Goal: Task Accomplishment & Management: Complete application form

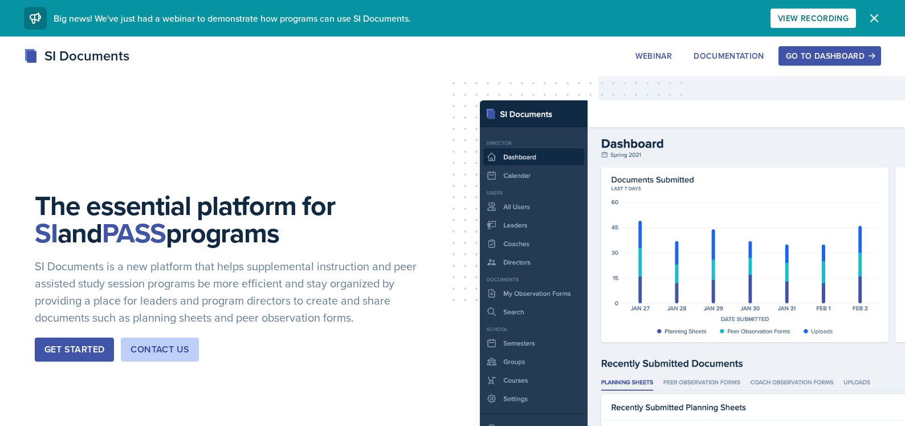
click at [572, 55] on div "Go to Dashboard" at bounding box center [830, 55] width 88 height 9
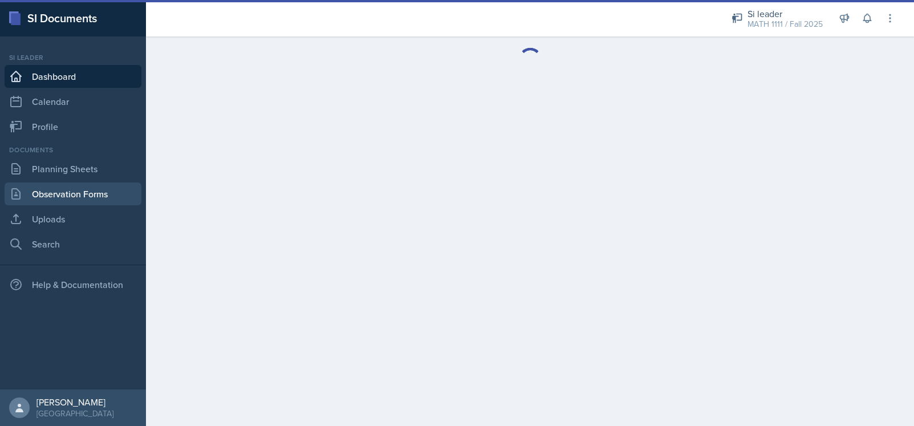
click at [56, 191] on link "Observation Forms" at bounding box center [73, 193] width 137 height 23
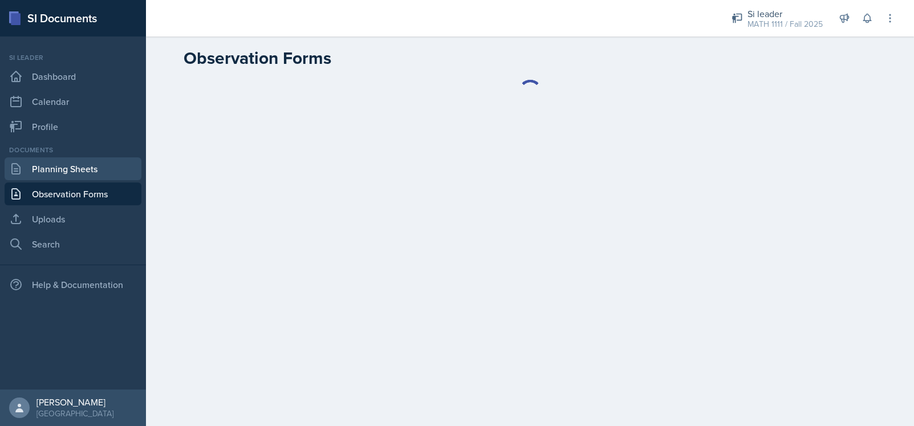
click at [65, 167] on link "Planning Sheets" at bounding box center [73, 168] width 137 height 23
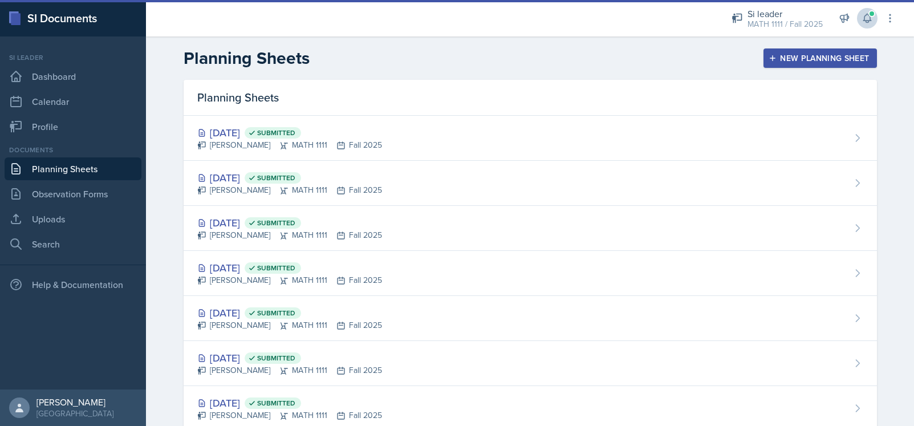
click at [572, 21] on icon at bounding box center [866, 18] width 7 height 9
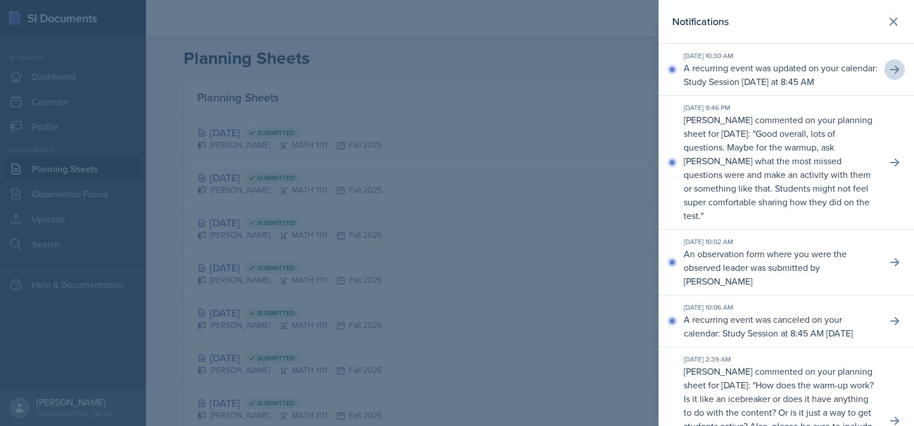
click at [572, 74] on icon at bounding box center [894, 69] width 11 height 11
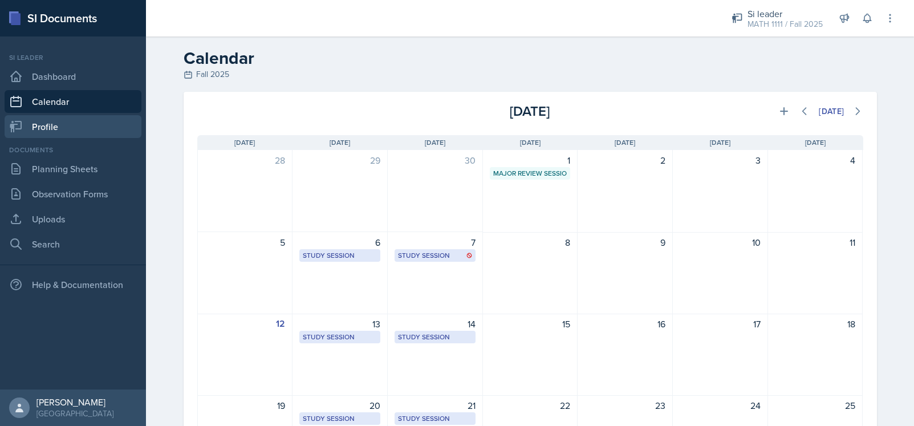
click at [75, 122] on link "Profile" at bounding box center [73, 126] width 137 height 23
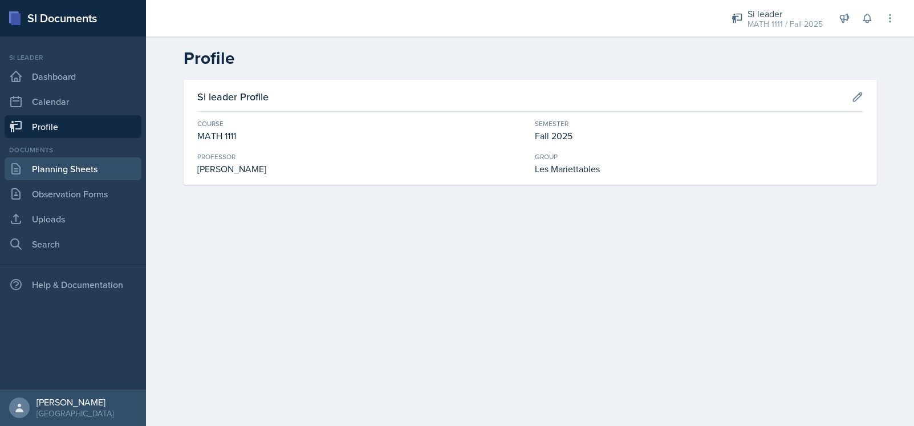
click at [79, 173] on link "Planning Sheets" at bounding box center [73, 168] width 137 height 23
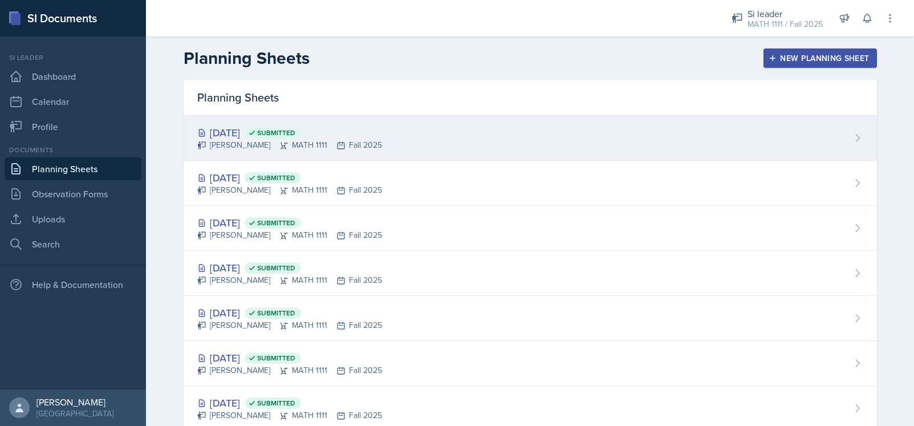
click at [572, 148] on div "[DATE] Submitted [PERSON_NAME] MATH 1111 Fall 2025" at bounding box center [530, 138] width 693 height 45
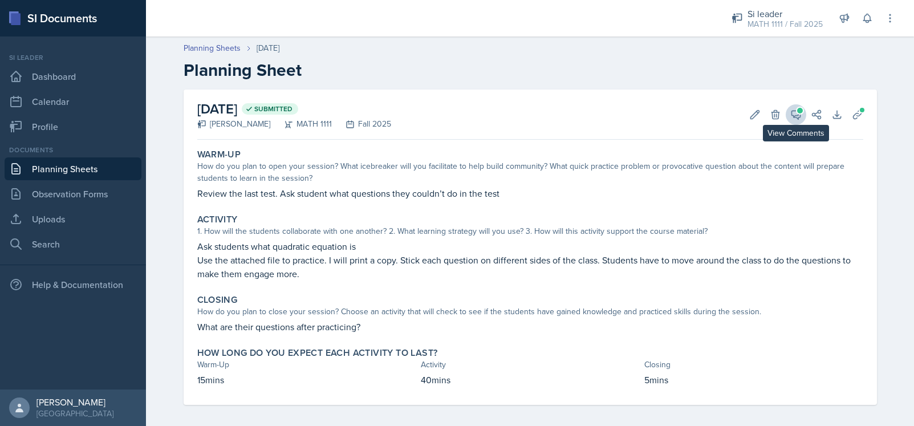
click at [572, 113] on span at bounding box center [800, 111] width 6 height 6
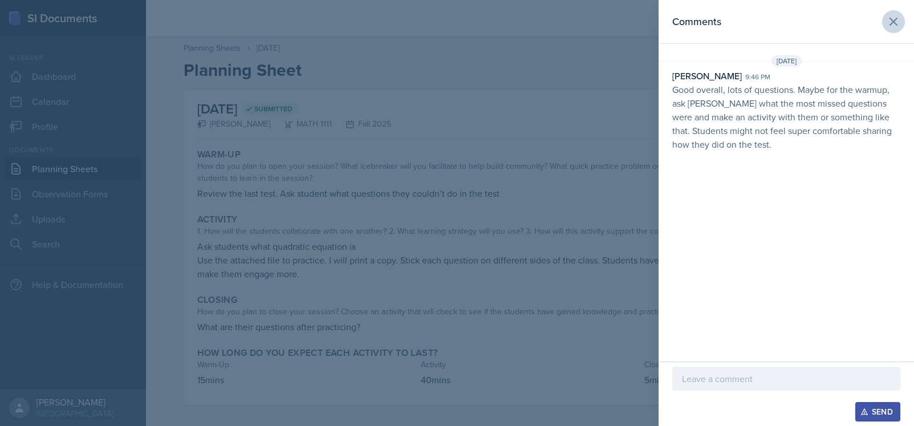
click at [572, 21] on icon at bounding box center [893, 22] width 14 height 14
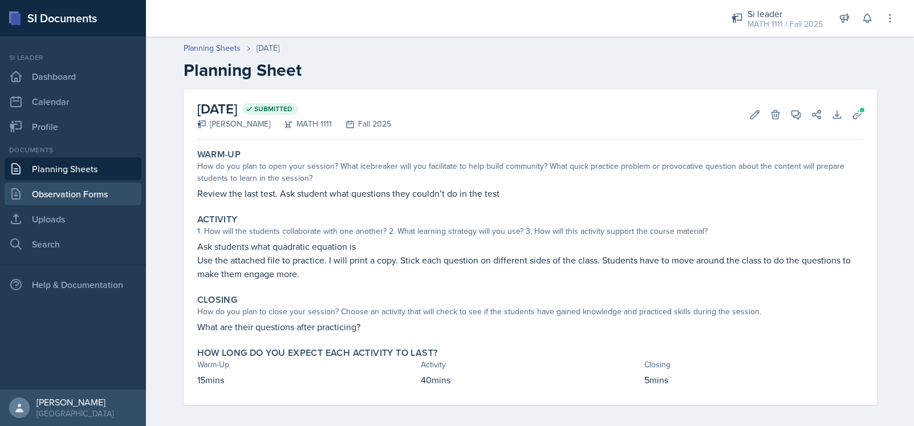
click at [98, 197] on link "Observation Forms" at bounding box center [73, 193] width 137 height 23
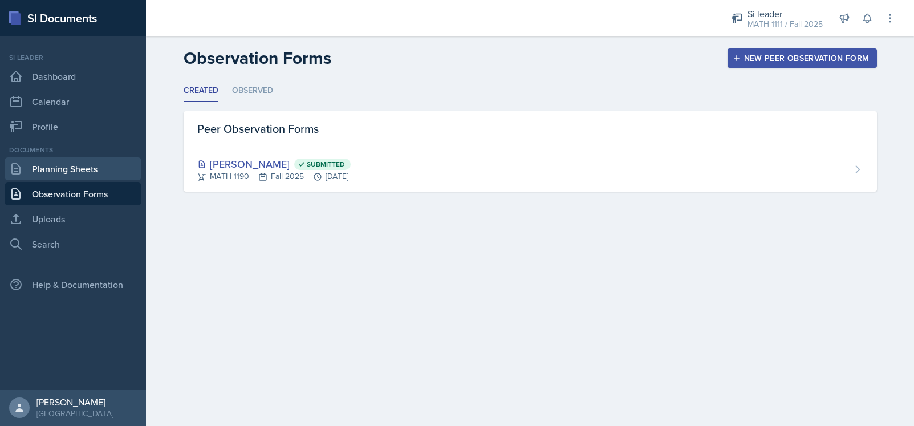
click at [44, 170] on link "Planning Sheets" at bounding box center [73, 168] width 137 height 23
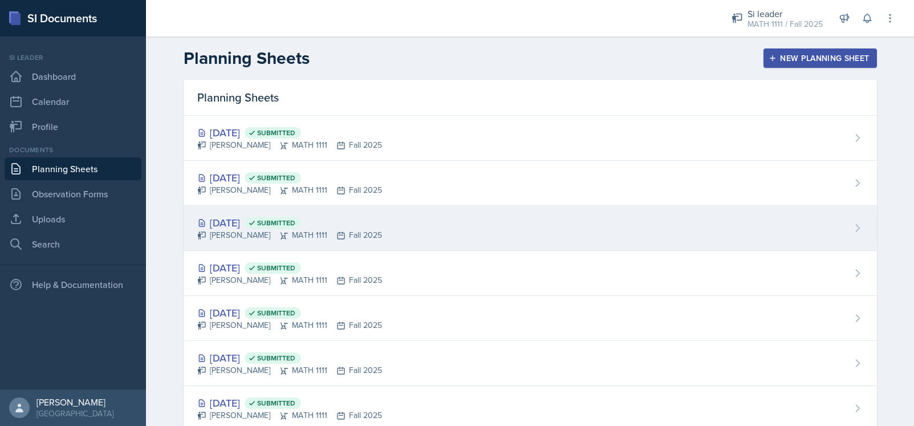
click at [397, 232] on div "[DATE] Submitted [PERSON_NAME] MATH 1111 Fall 2025" at bounding box center [530, 228] width 693 height 45
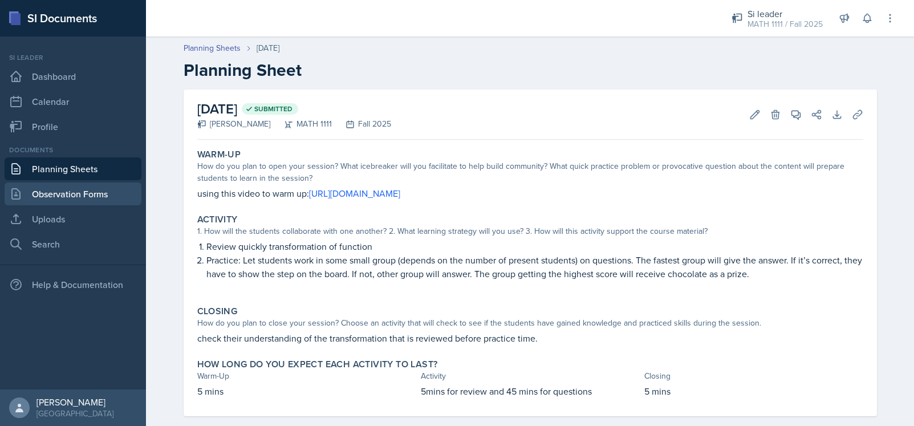
click at [85, 192] on link "Observation Forms" at bounding box center [73, 193] width 137 height 23
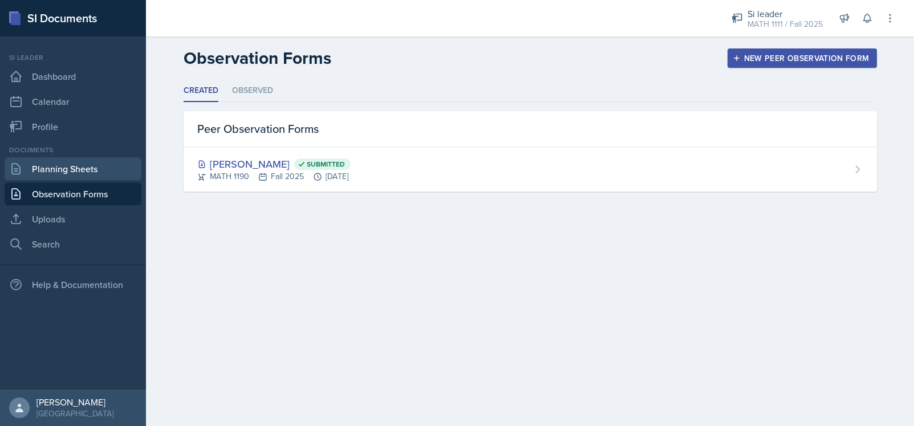
click at [85, 173] on link "Planning Sheets" at bounding box center [73, 168] width 137 height 23
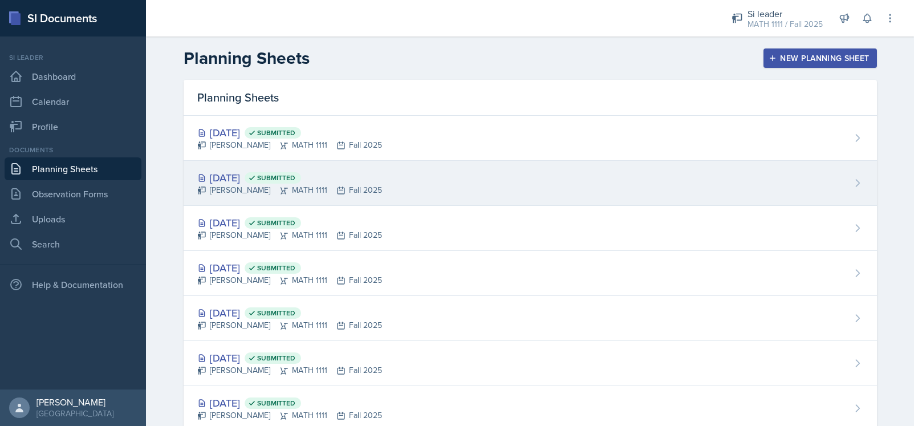
click at [238, 183] on div "[DATE] Submitted" at bounding box center [289, 177] width 185 height 15
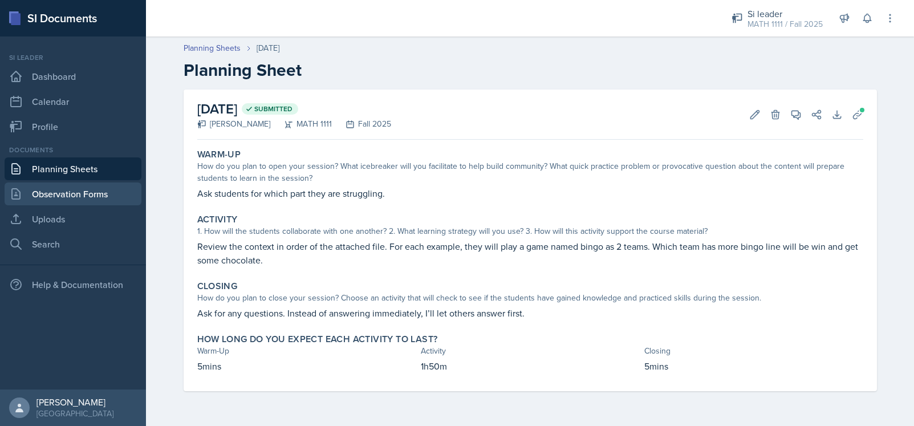
click at [98, 189] on link "Observation Forms" at bounding box center [73, 193] width 137 height 23
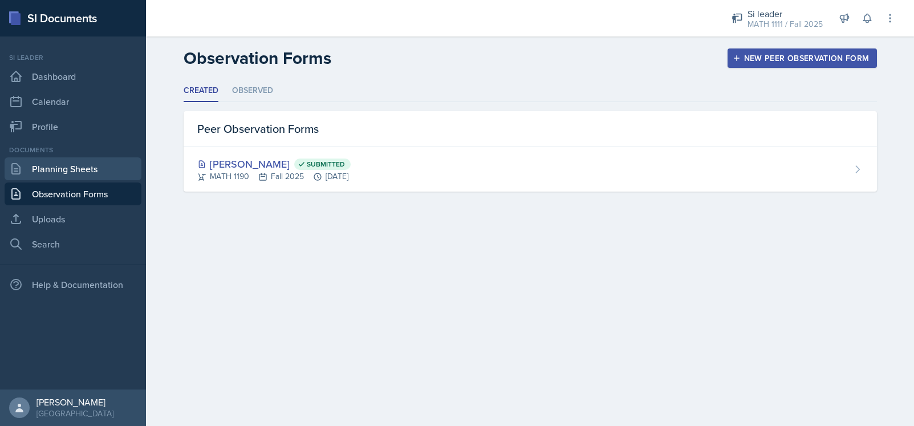
click at [38, 178] on link "Planning Sheets" at bounding box center [73, 168] width 137 height 23
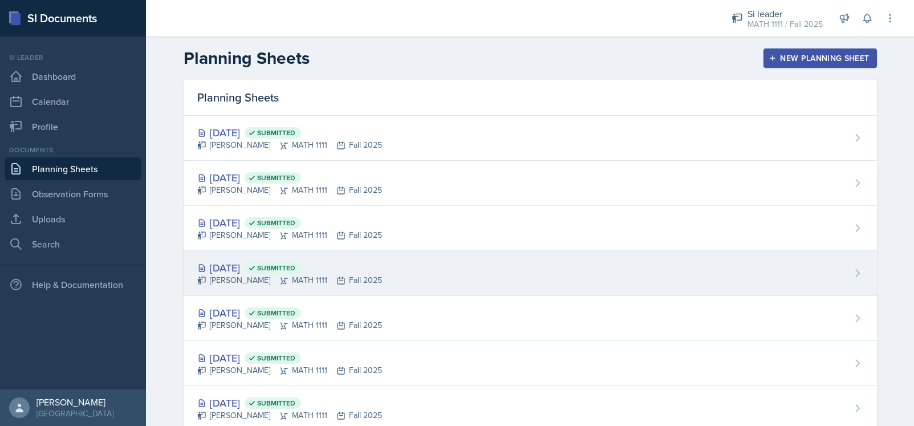
click at [239, 277] on div "[PERSON_NAME] MATH 1111 Fall 2025" at bounding box center [289, 280] width 185 height 12
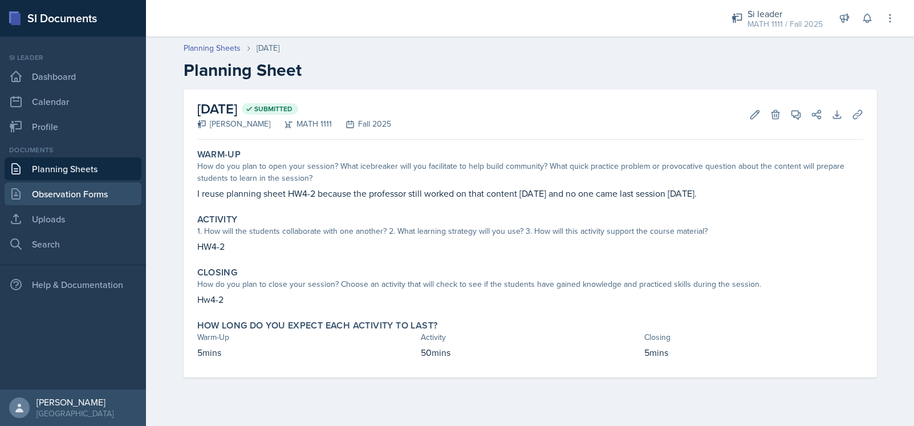
click at [74, 191] on link "Observation Forms" at bounding box center [73, 193] width 137 height 23
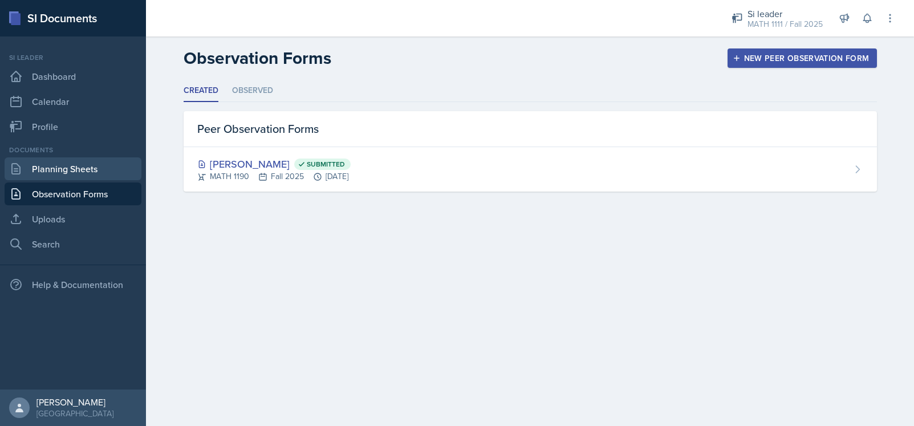
click at [78, 175] on link "Planning Sheets" at bounding box center [73, 168] width 137 height 23
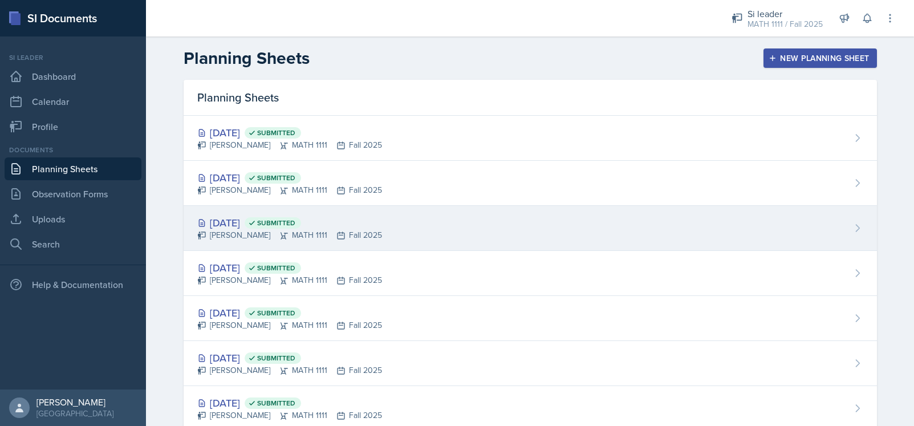
click at [239, 217] on div "[DATE] Submitted" at bounding box center [289, 222] width 185 height 15
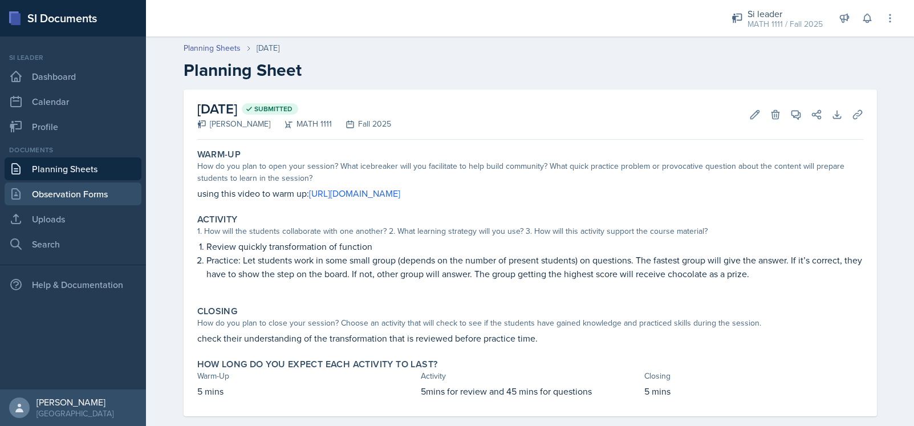
click at [109, 190] on link "Observation Forms" at bounding box center [73, 193] width 137 height 23
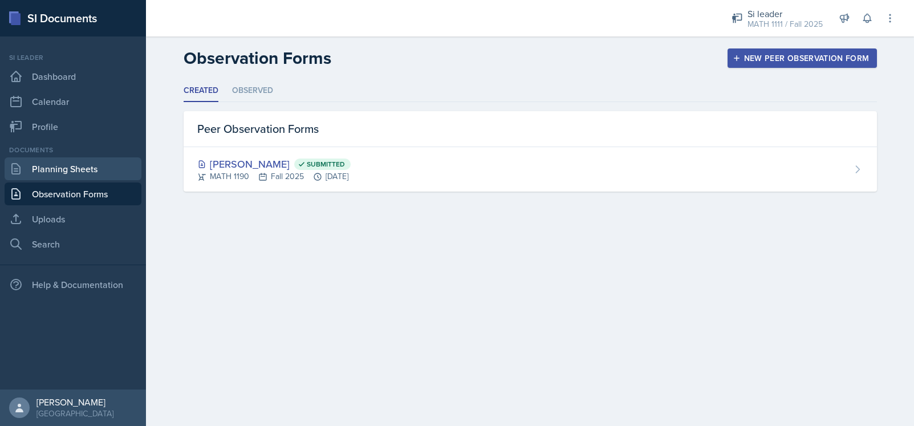
click at [115, 177] on link "Planning Sheets" at bounding box center [73, 168] width 137 height 23
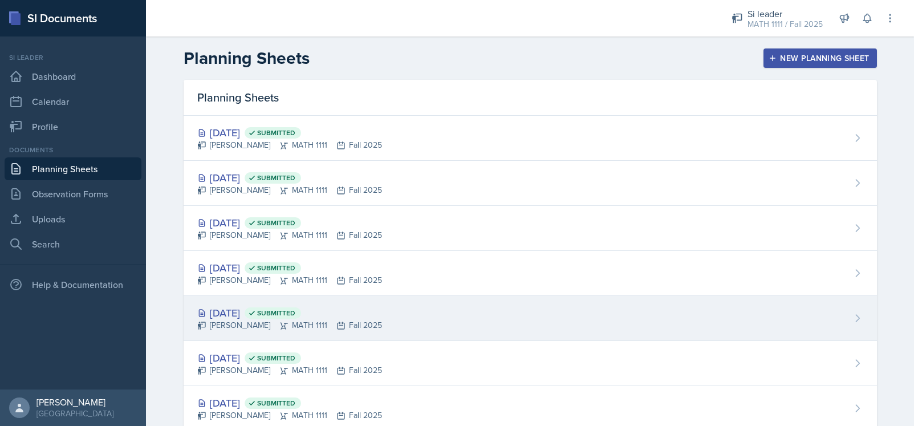
click at [399, 308] on div "[DATE] Submitted [PERSON_NAME] MATH 1111 Fall 2025" at bounding box center [530, 318] width 693 height 45
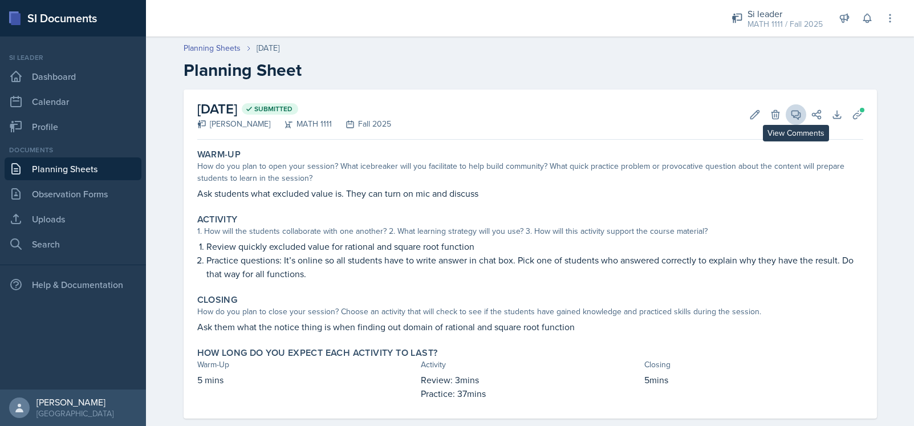
click at [572, 111] on span at bounding box center [800, 111] width 6 height 6
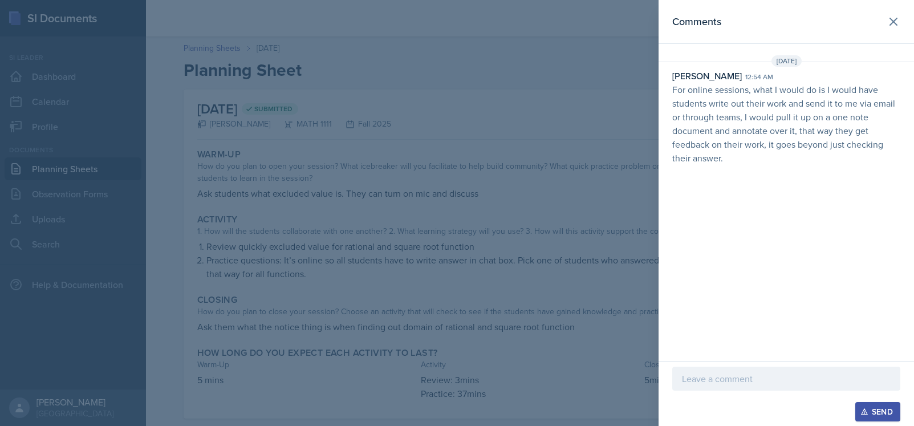
click at [572, 90] on p "For online sessions, what I would do is I would have students write out their w…" at bounding box center [786, 124] width 228 height 82
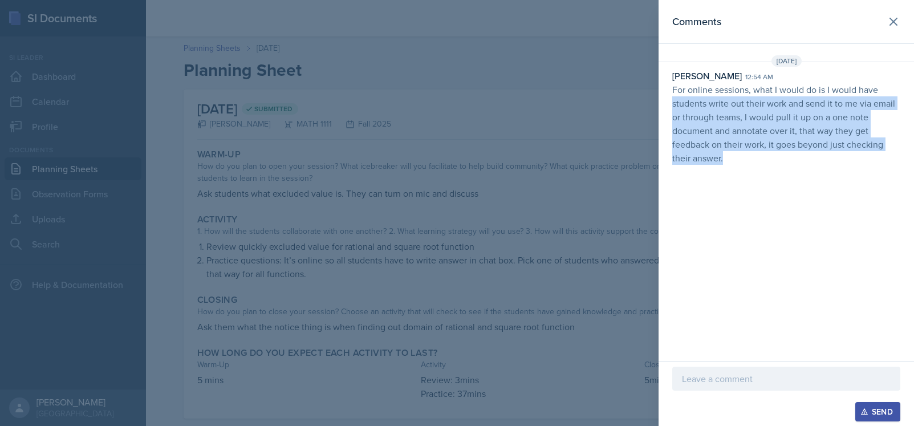
drag, startPoint x: 668, startPoint y: 103, endPoint x: 749, endPoint y: 157, distance: 97.4
click at [572, 157] on div "[PERSON_NAME] 12:54 am For online sessions, what I would do is I would have stu…" at bounding box center [785, 117] width 255 height 96
copy p "students write out their work and send it to me via email or through teams, I w…"
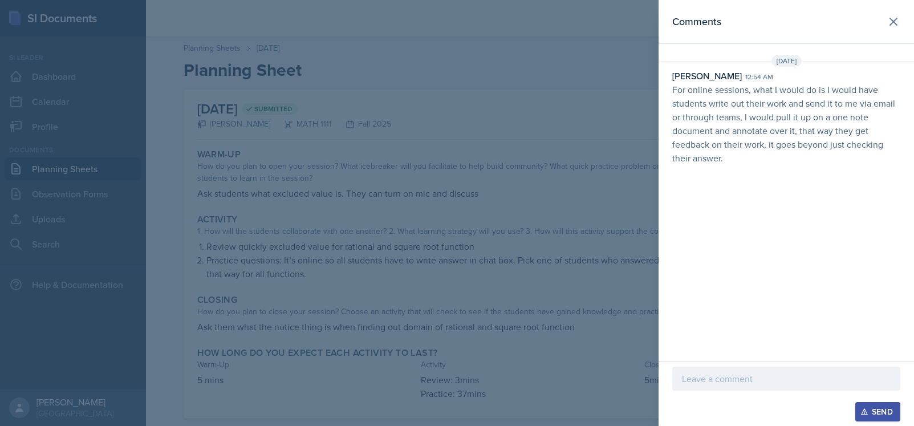
click at [62, 213] on div at bounding box center [457, 213] width 914 height 426
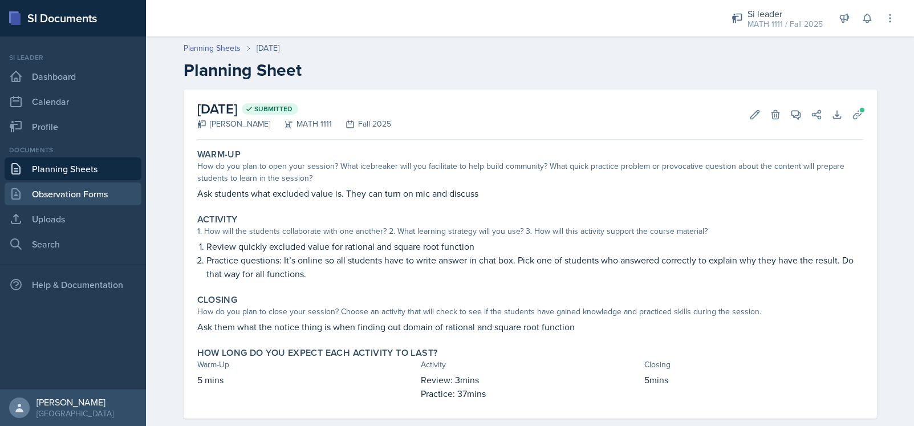
click at [72, 198] on link "Observation Forms" at bounding box center [73, 193] width 137 height 23
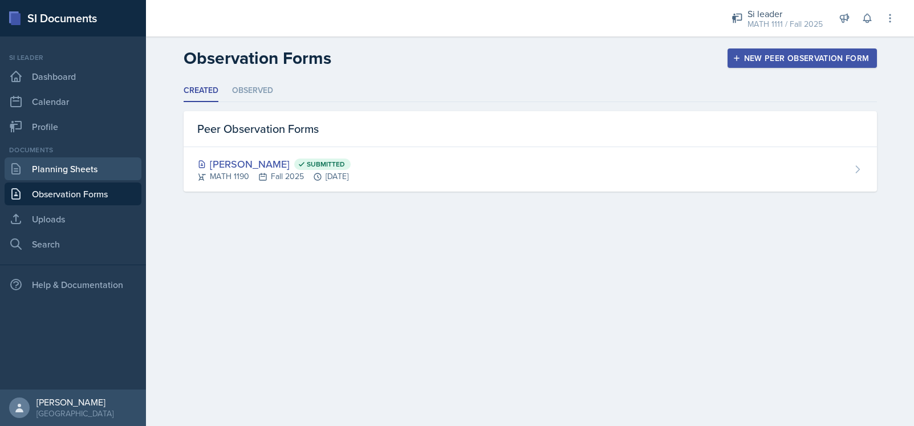
click at [87, 171] on link "Planning Sheets" at bounding box center [73, 168] width 137 height 23
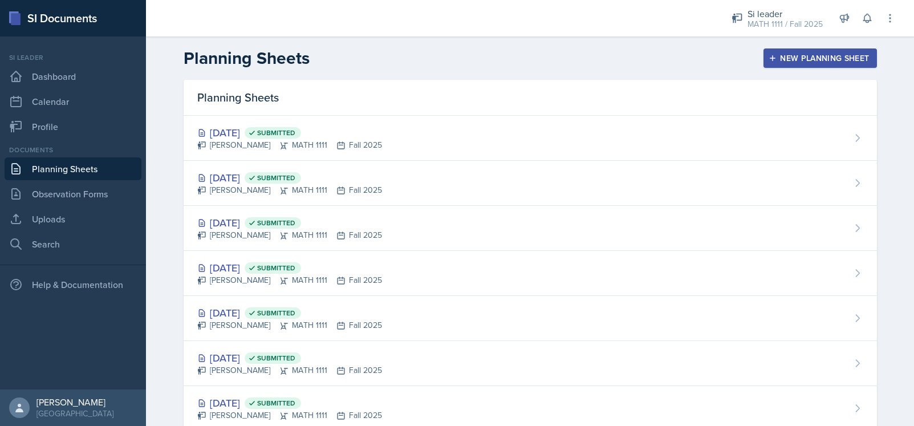
click at [572, 61] on icon "button" at bounding box center [772, 58] width 8 height 8
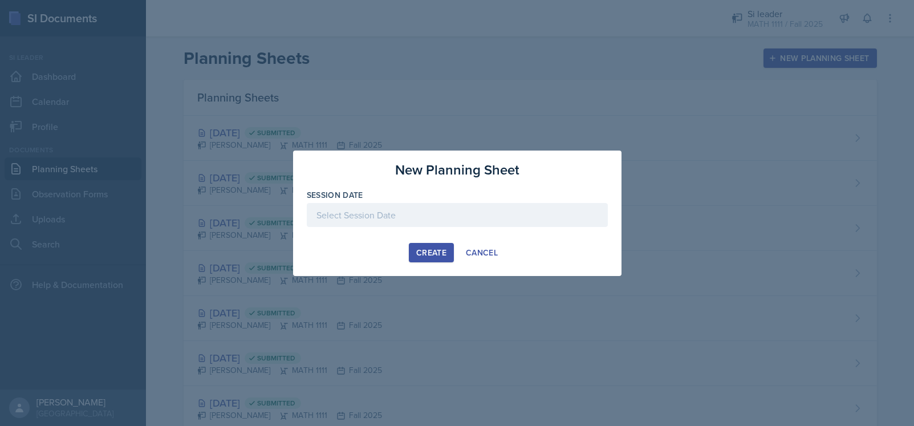
click at [412, 215] on div at bounding box center [457, 215] width 301 height 24
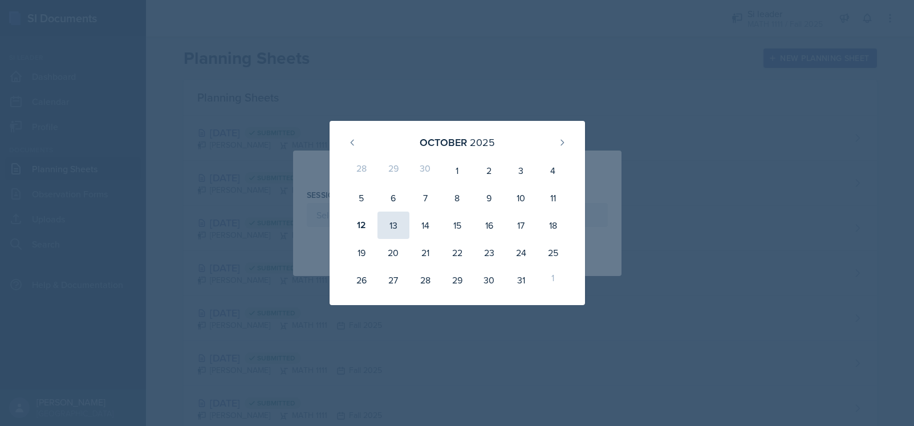
click at [393, 225] on div "13" at bounding box center [393, 224] width 32 height 27
type input "[DATE]"
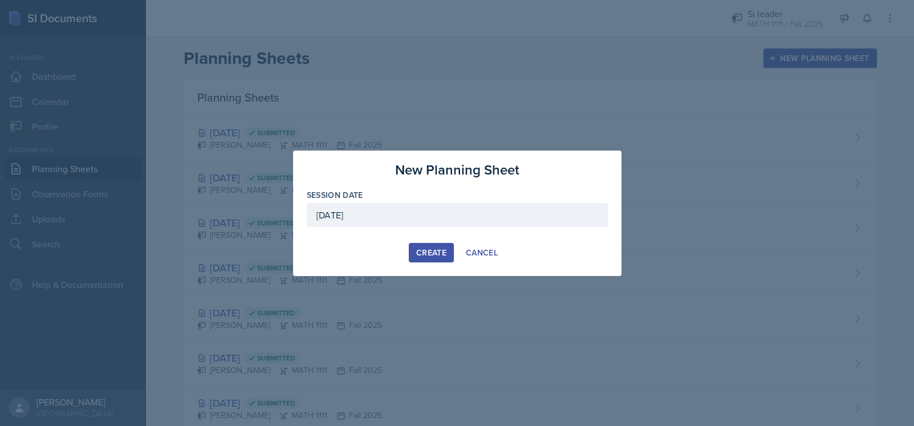
click at [427, 252] on div "Create" at bounding box center [431, 252] width 30 height 9
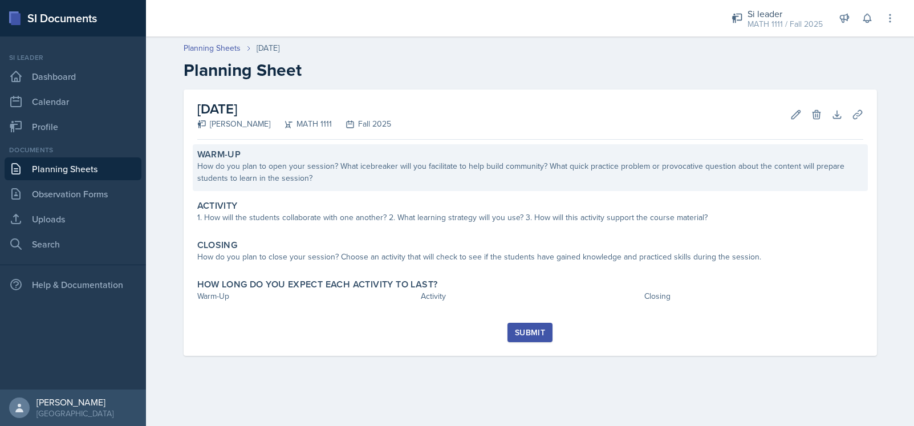
click at [377, 182] on div "How do you plan to open your session? What icebreaker will you facilitate to he…" at bounding box center [530, 172] width 666 height 24
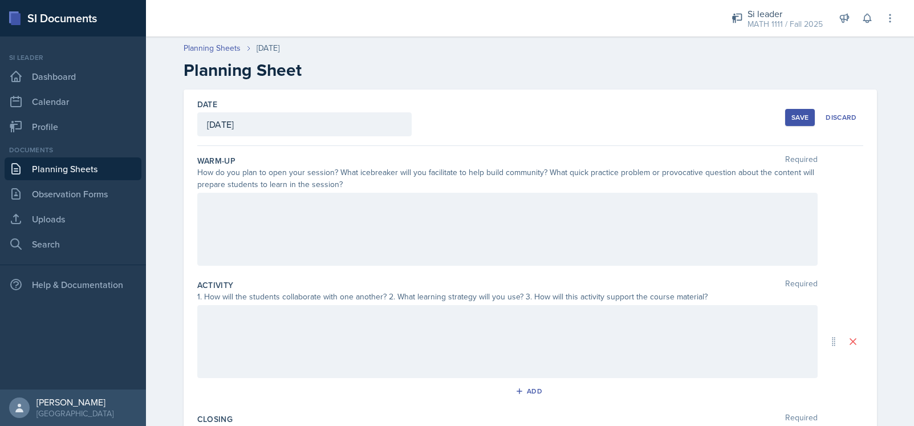
click at [371, 227] on div at bounding box center [507, 229] width 620 height 73
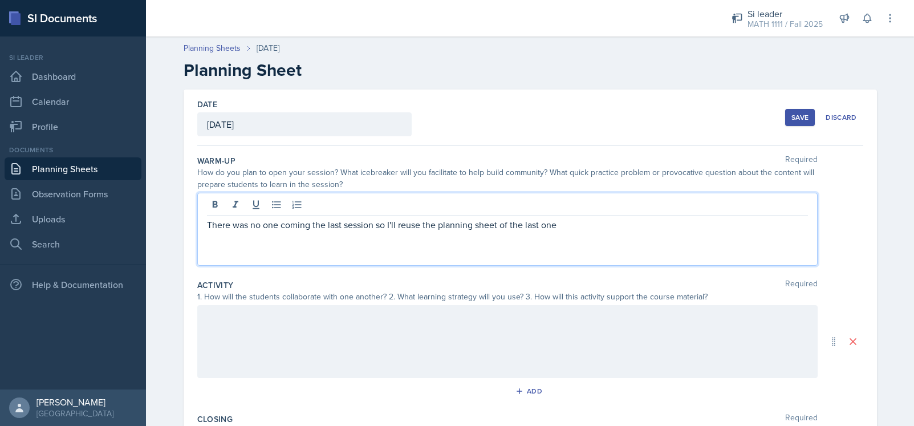
click at [372, 224] on p "There was no one coming the last session so I'll reuse the planning sheet of th…" at bounding box center [507, 225] width 601 height 14
click at [428, 227] on p "There was no one coming the last session and professor still worked on so I'll …" at bounding box center [507, 225] width 601 height 14
click at [502, 224] on p "There was no one coming the last session and professor has still worked on so I…" at bounding box center [507, 225] width 601 height 14
click at [572, 219] on p "There was no one coming the last session and professor has still worked on the …" at bounding box center [507, 225] width 601 height 14
click at [473, 347] on div at bounding box center [507, 341] width 620 height 73
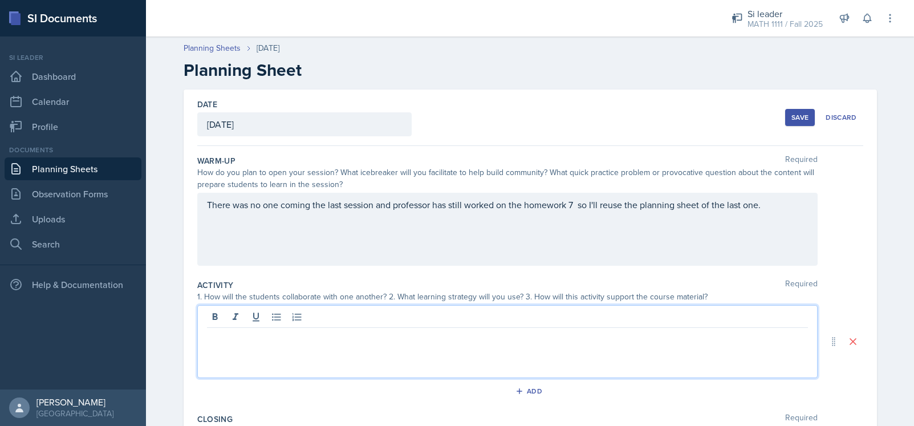
click at [572, 118] on div "Save" at bounding box center [799, 117] width 17 height 9
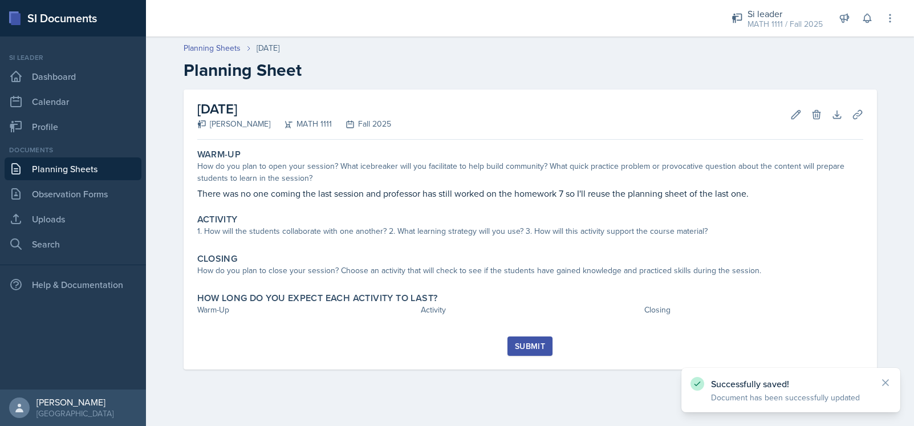
click at [95, 170] on link "Planning Sheets" at bounding box center [73, 168] width 137 height 23
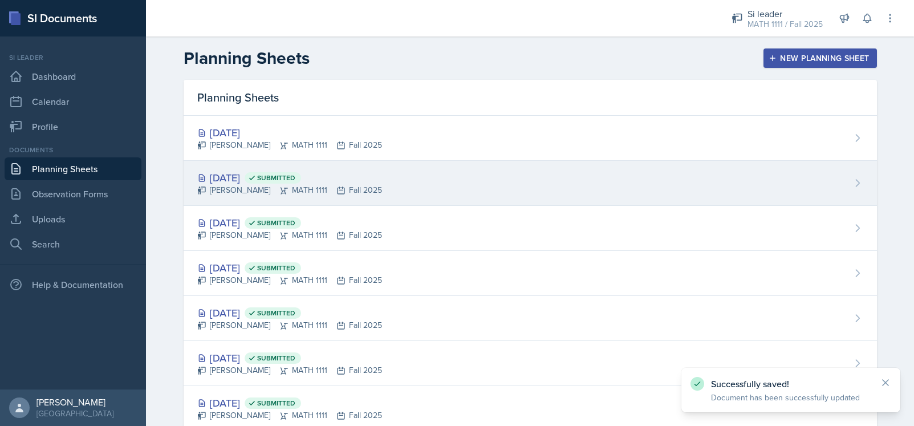
click at [238, 189] on div "[PERSON_NAME] MATH 1111 Fall 2025" at bounding box center [289, 190] width 185 height 12
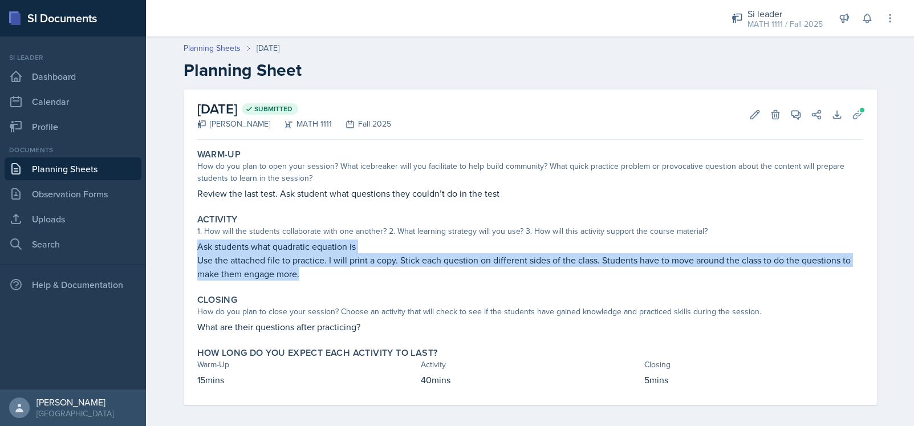
drag, startPoint x: 191, startPoint y: 248, endPoint x: 307, endPoint y: 282, distance: 120.3
click at [307, 282] on div "Activity 1. How will the students collaborate with one another? 2. What learnin…" at bounding box center [530, 247] width 675 height 76
copy div "Ask students what quadratic equation is Use the attached file to practice. I wi…"
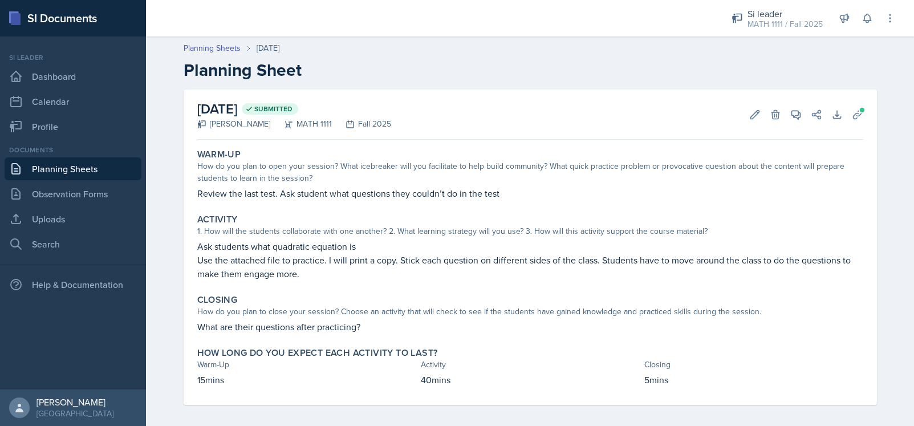
click at [305, 294] on div "Closing" at bounding box center [530, 299] width 666 height 11
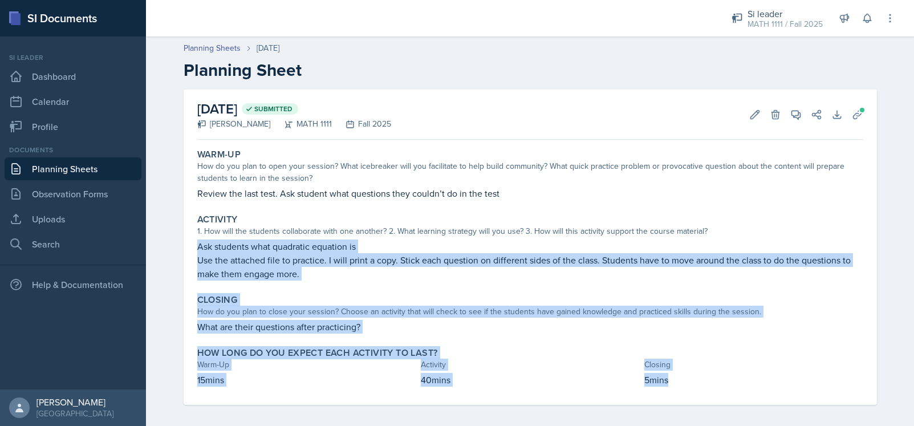
drag, startPoint x: 191, startPoint y: 243, endPoint x: 676, endPoint y: 373, distance: 502.1
click at [572, 373] on div "Warm-Up How do you plan to open your session? What icebreaker will you facilita…" at bounding box center [530, 274] width 666 height 260
copy div "Ask students what quadratic equation is Use the attached file to practice. I wi…"
click at [66, 191] on link "Observation Forms" at bounding box center [73, 193] width 137 height 23
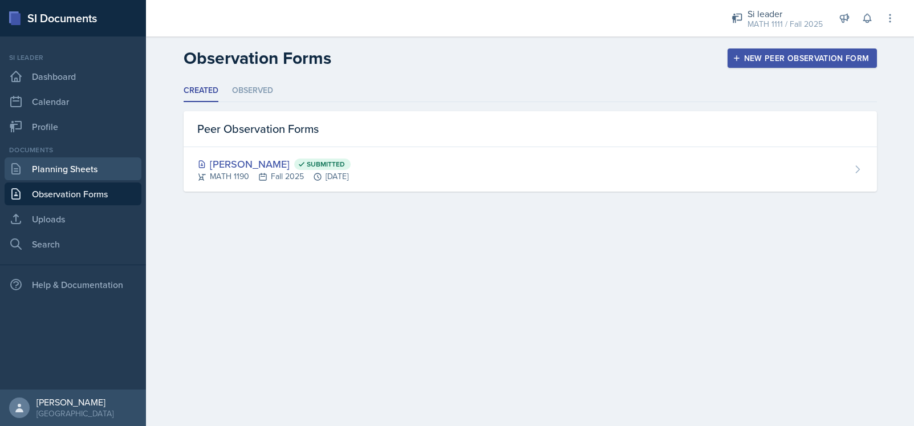
click at [71, 168] on link "Planning Sheets" at bounding box center [73, 168] width 137 height 23
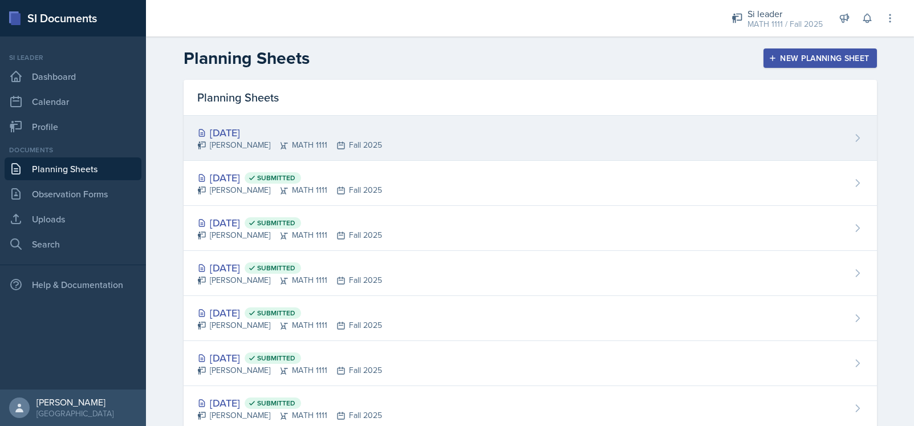
click at [408, 139] on div "[DATE] [PERSON_NAME] MATH 1111 Fall 2025" at bounding box center [530, 138] width 693 height 45
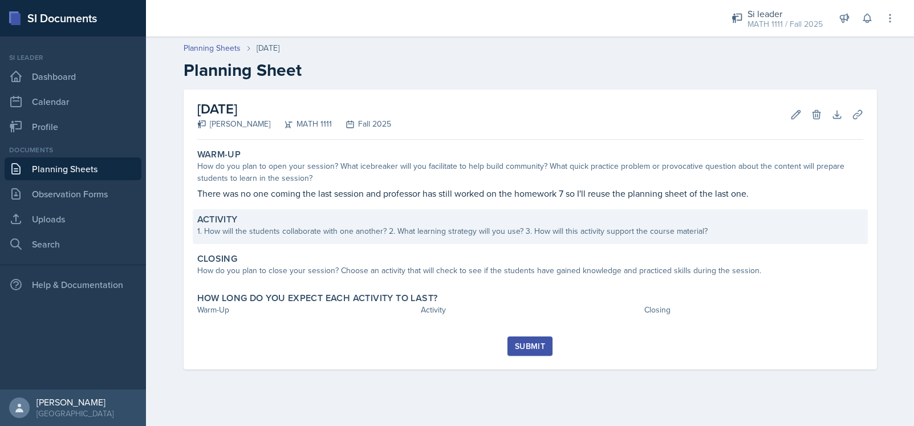
click at [400, 223] on div "Activity" at bounding box center [530, 219] width 666 height 11
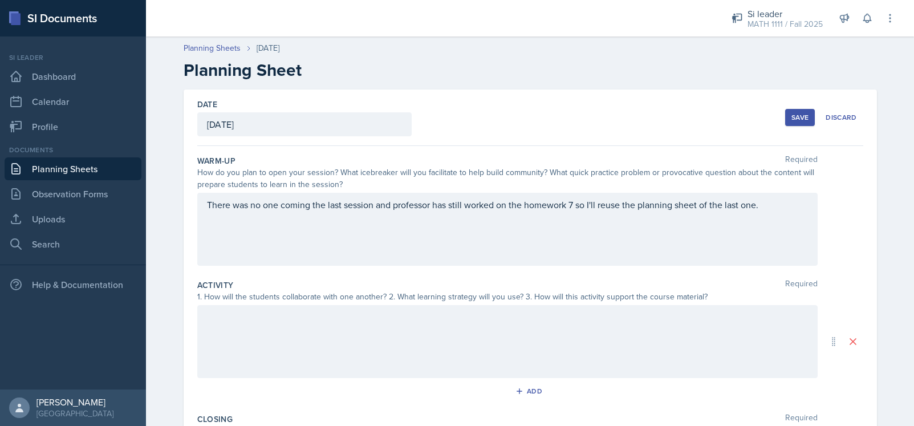
click at [355, 239] on div "There was no one coming the last session and professor has still worked on the …" at bounding box center [507, 229] width 620 height 73
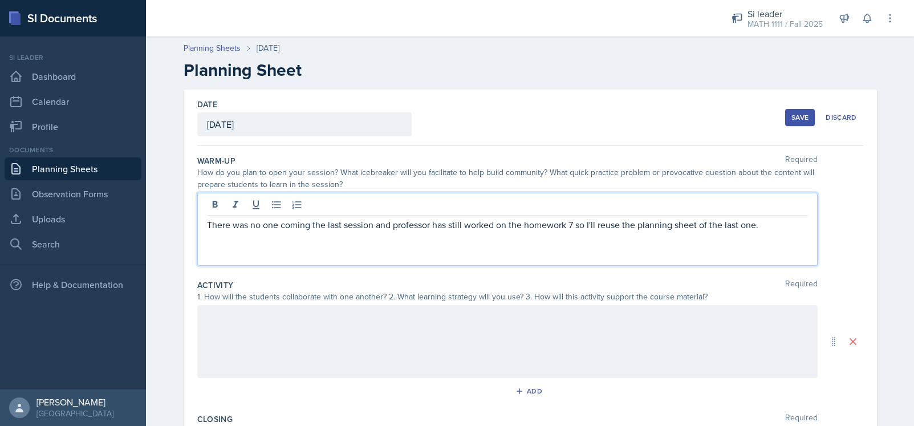
click at [335, 354] on div at bounding box center [507, 341] width 620 height 73
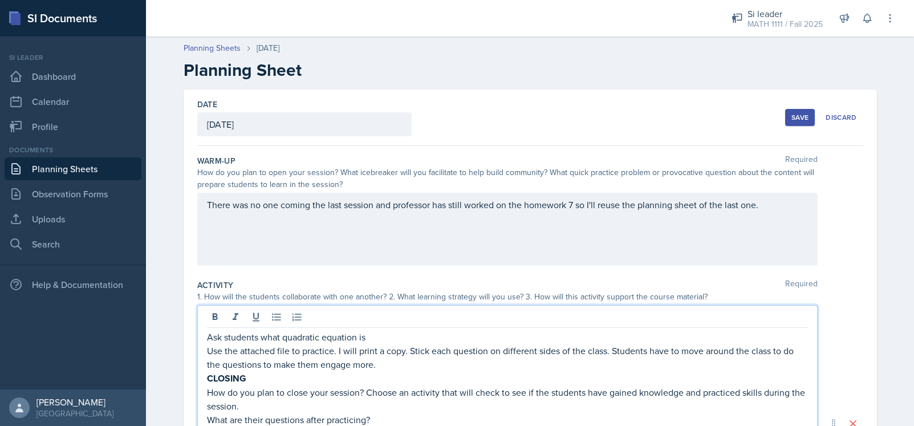
scroll to position [99, 0]
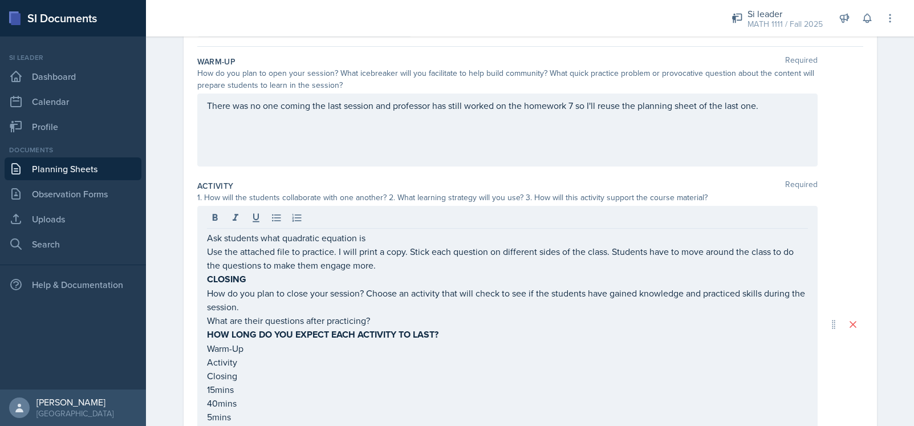
drag, startPoint x: 199, startPoint y: 279, endPoint x: 297, endPoint y: 313, distance: 103.8
click at [297, 313] on div "Ask students what quadratic equation is Use the attached file to practice. I wi…" at bounding box center [507, 324] width 620 height 237
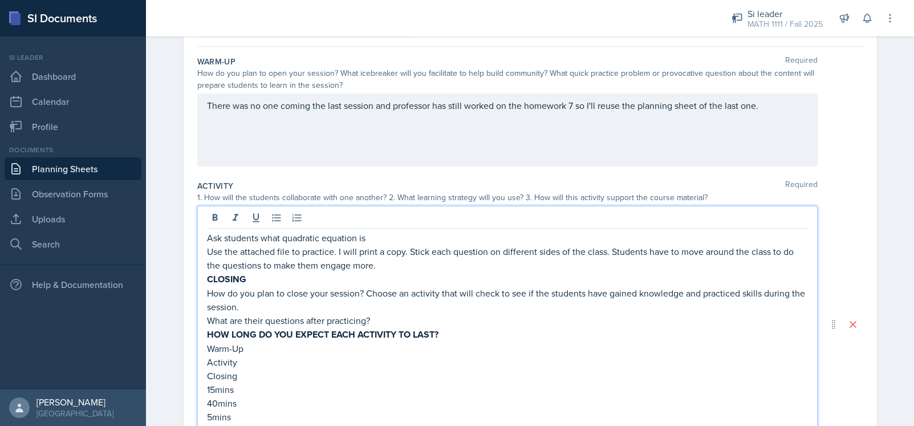
drag, startPoint x: 256, startPoint y: 307, endPoint x: 206, endPoint y: 297, distance: 51.1
click at [198, 294] on div "Ask students what quadratic equation is Use the attached file to practice. I wi…" at bounding box center [507, 324] width 620 height 237
click at [386, 316] on p "What are their questions after practicing?" at bounding box center [507, 320] width 601 height 14
drag, startPoint x: 243, startPoint y: 303, endPoint x: 191, endPoint y: 280, distance: 56.4
click at [191, 280] on div "Date [DATE] [DATE] 28 29 30 1 2 3 4 5 6 7 8 9 10 11 12 13 14 15 16 17 18 19 20 …" at bounding box center [530, 323] width 693 height 667
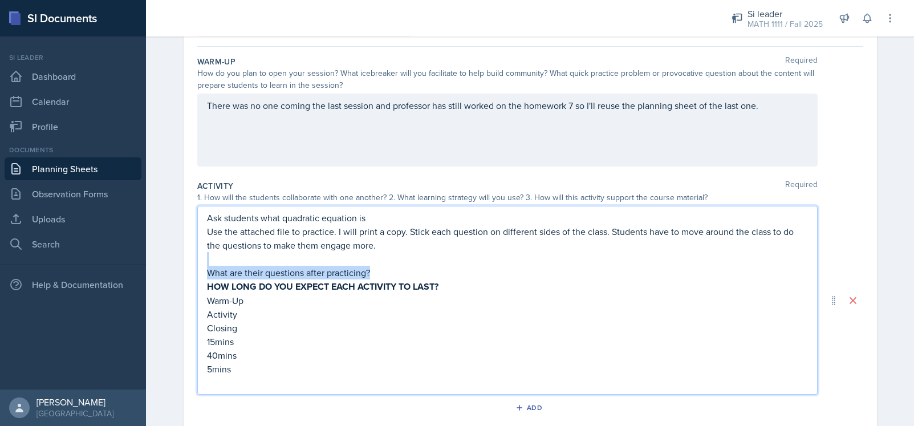
drag, startPoint x: 365, startPoint y: 268, endPoint x: 209, endPoint y: 261, distance: 156.3
click at [209, 261] on div "Ask students what quadratic equation is Use the attached file to practice. I wi…" at bounding box center [507, 300] width 601 height 178
copy div "What are their questions after practicing?"
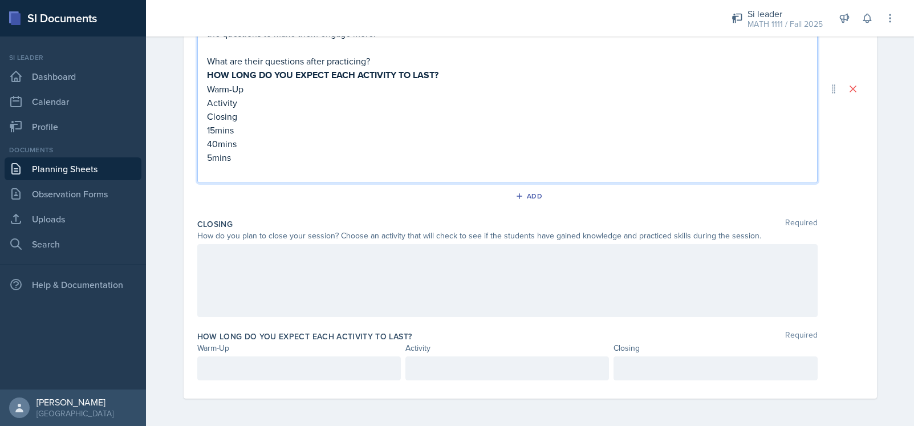
click at [302, 262] on div at bounding box center [507, 280] width 620 height 73
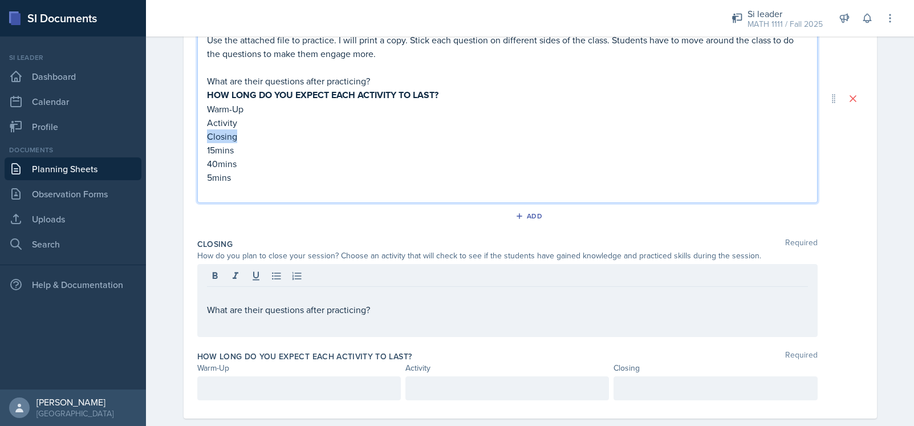
drag, startPoint x: 231, startPoint y: 131, endPoint x: 196, endPoint y: 133, distance: 35.4
click at [197, 133] on div "Ask students what quadratic equation is Use the attached file to practice. I wi…" at bounding box center [507, 98] width 620 height 209
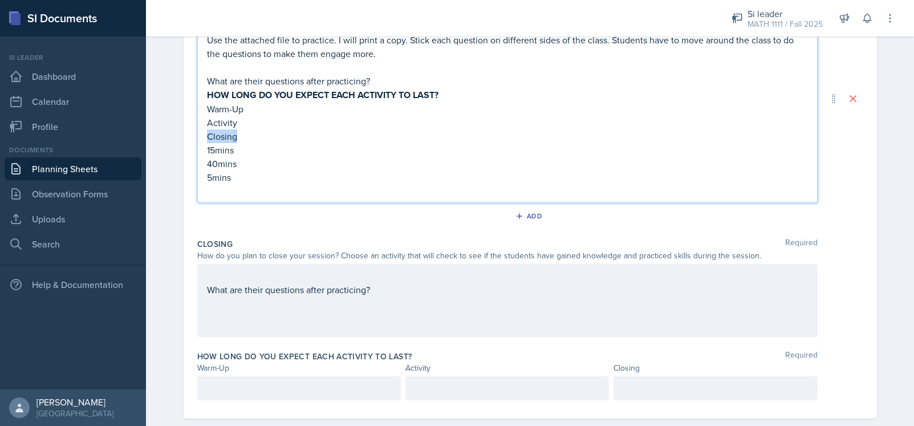
copy p "Closing"
drag, startPoint x: 231, startPoint y: 148, endPoint x: 201, endPoint y: 149, distance: 30.3
click at [201, 149] on div "Ask students what quadratic equation is Use the attached file to practice. I wi…" at bounding box center [507, 98] width 620 height 209
copy p "15mins"
click at [311, 393] on div at bounding box center [298, 388] width 203 height 24
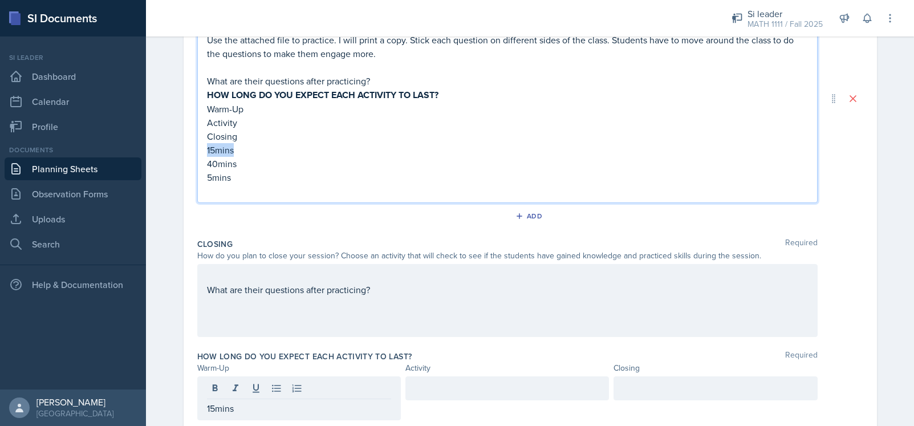
drag, startPoint x: 238, startPoint y: 143, endPoint x: 222, endPoint y: 161, distance: 24.2
click at [198, 154] on div "Ask students what quadratic equation is Use the attached file to practice. I wi…" at bounding box center [507, 98] width 620 height 209
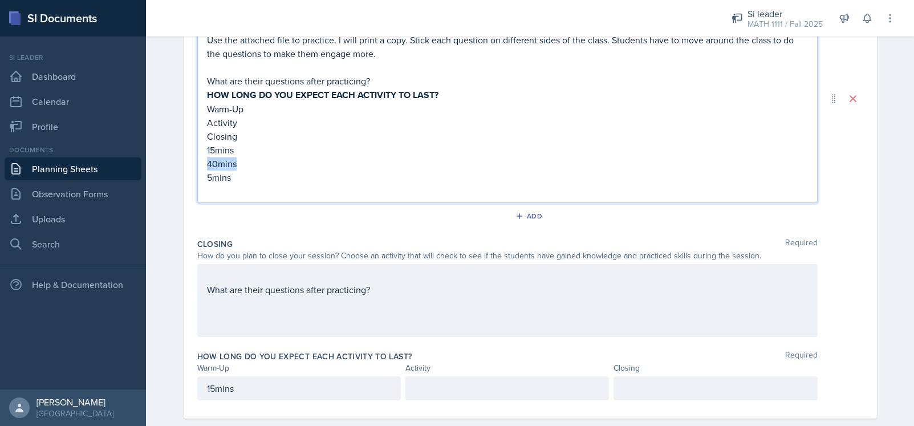
drag, startPoint x: 244, startPoint y: 166, endPoint x: 198, endPoint y: 164, distance: 46.2
click at [198, 164] on div "Ask students what quadratic equation is Use the attached file to practice. I wi…" at bounding box center [507, 98] width 620 height 209
copy p "40mins"
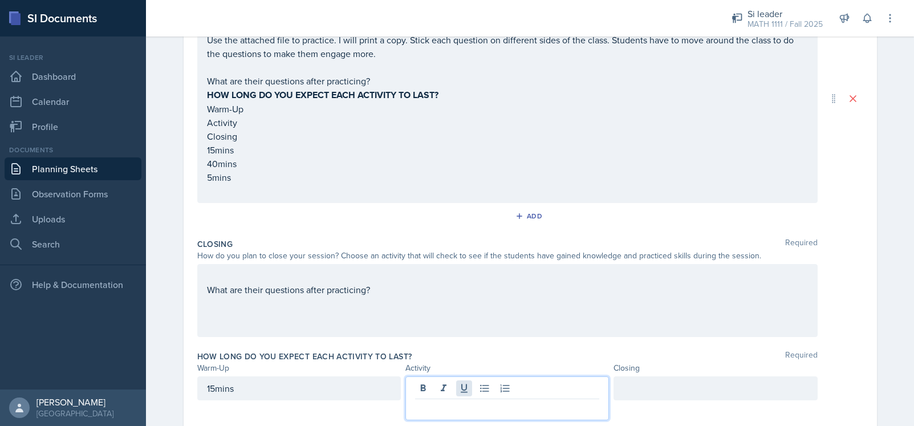
click at [458, 388] on div at bounding box center [506, 398] width 203 height 44
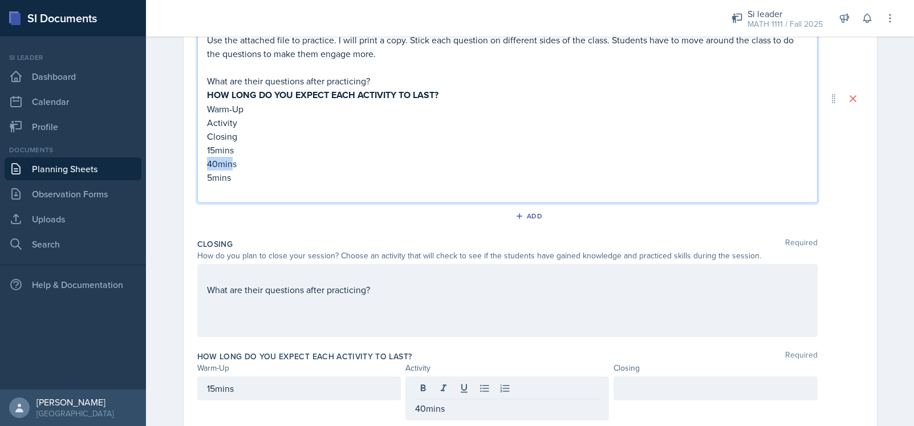
drag, startPoint x: 229, startPoint y: 160, endPoint x: 191, endPoint y: 166, distance: 38.1
click at [191, 166] on div "Date [DATE] [DATE] 28 29 30 1 2 3 4 5 6 7 8 9 10 11 12 13 14 15 16 17 18 19 20 …" at bounding box center [530, 108] width 693 height 659
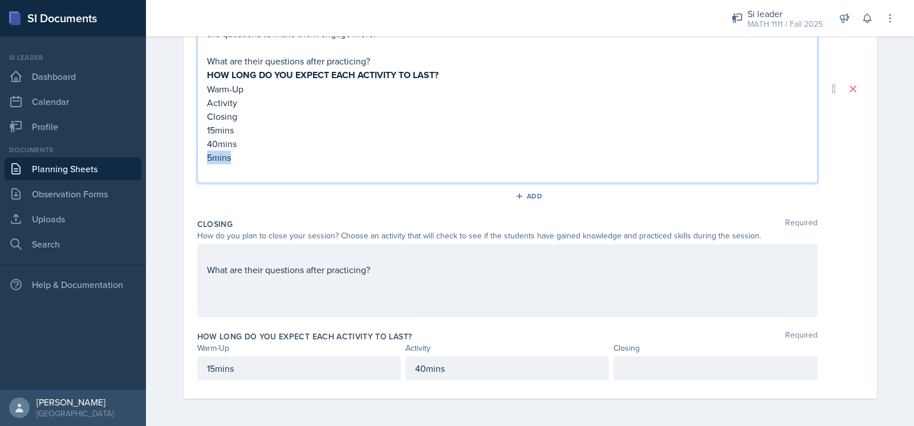
drag, startPoint x: 234, startPoint y: 161, endPoint x: 199, endPoint y: 160, distance: 34.8
click at [199, 160] on div "Ask students what quadratic equation is Use the attached file to practice. I wi…" at bounding box center [507, 88] width 620 height 189
copy p "5mins"
click at [572, 373] on div at bounding box center [714, 368] width 203 height 24
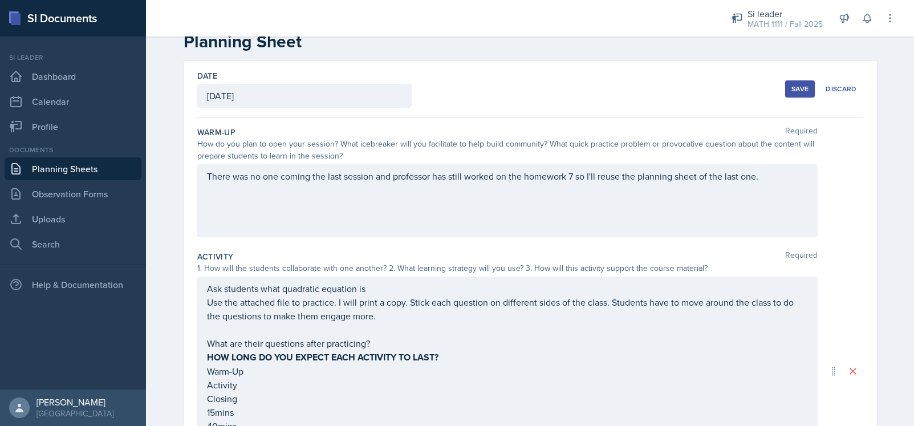
scroll to position [120, 0]
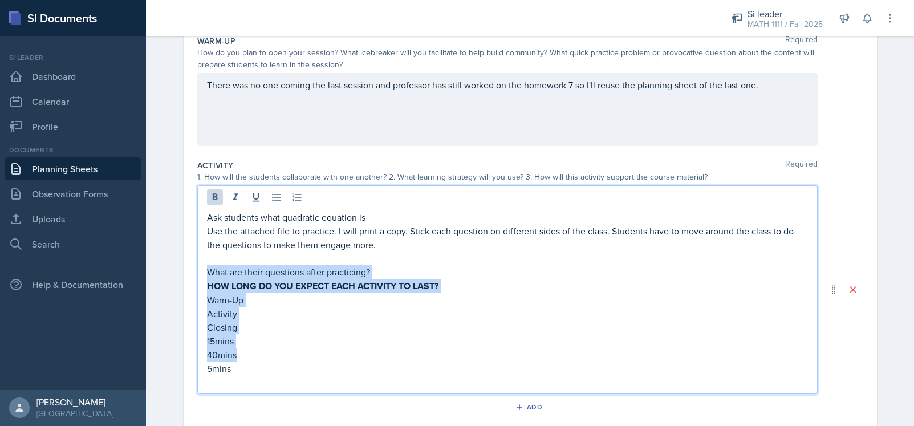
drag, startPoint x: 227, startPoint y: 348, endPoint x: 190, endPoint y: 278, distance: 79.6
click at [190, 278] on div "Date [DATE] [DATE] 28 29 30 1 2 3 4 5 6 7 8 9 10 11 12 13 14 15 16 17 18 19 20 …" at bounding box center [530, 299] width 693 height 659
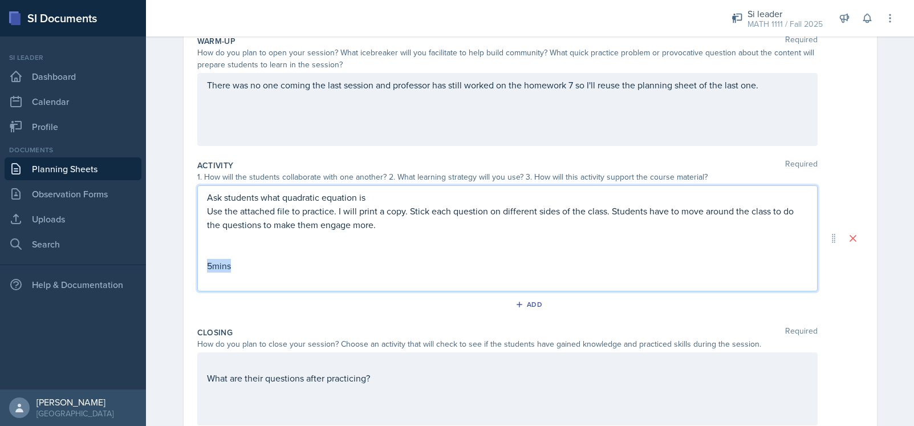
drag, startPoint x: 275, startPoint y: 271, endPoint x: 193, endPoint y: 268, distance: 81.5
click at [197, 268] on div "Ask students what quadratic equation is Use the attached file to practice. I wi…" at bounding box center [507, 238] width 620 height 106
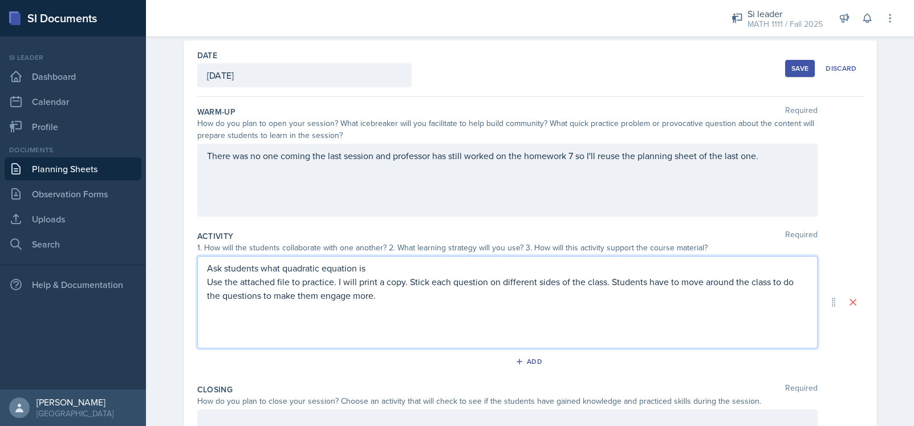
scroll to position [47, 0]
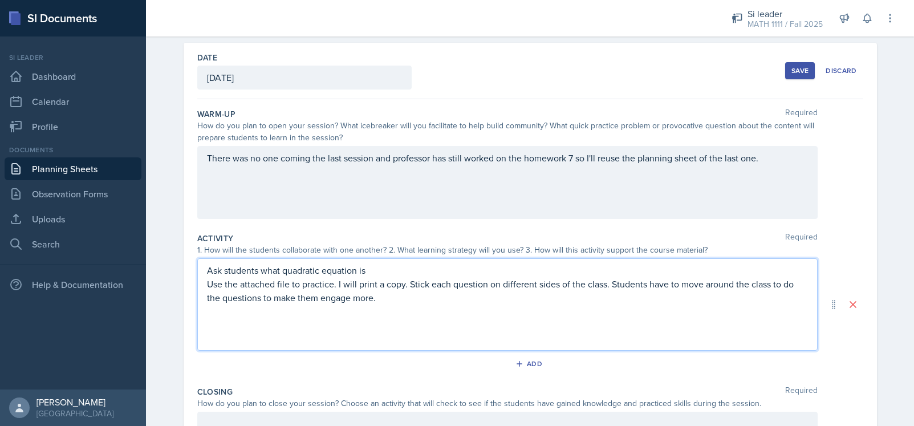
click at [572, 172] on div "There was no one coming the last session and professor has still worked on the …" at bounding box center [507, 182] width 620 height 73
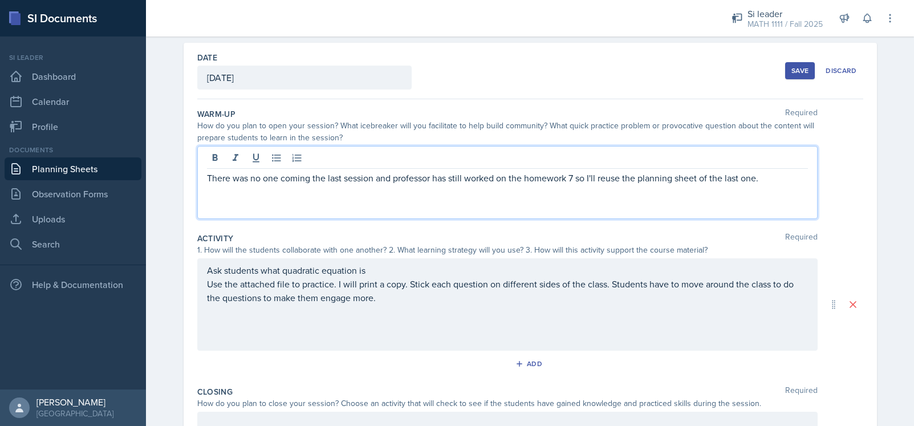
click at [572, 185] on div "There was no one coming the last session and professor has still worked on the …" at bounding box center [507, 182] width 620 height 73
drag, startPoint x: 758, startPoint y: 180, endPoint x: 764, endPoint y: 181, distance: 6.0
click at [572, 180] on p "There was no one coming the last session and professor has still worked on the …" at bounding box center [507, 178] width 601 height 14
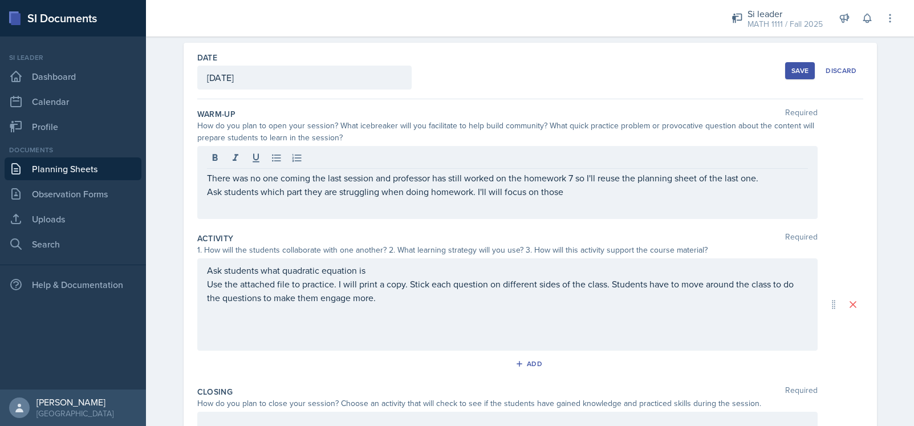
click at [547, 238] on div "Activity Required" at bounding box center [530, 238] width 666 height 11
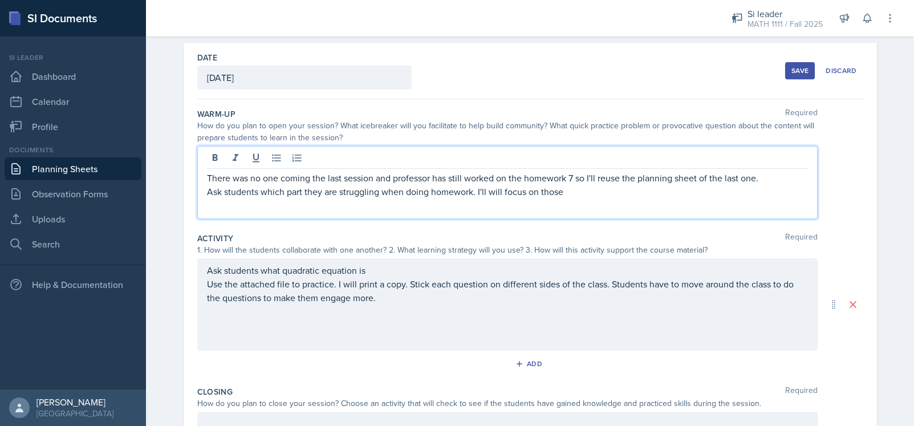
click at [297, 174] on div "There was no one coming the last session and professor has still worked on the …" at bounding box center [507, 184] width 601 height 27
click at [572, 195] on p "Ask students which parts they are struggling when doing homework. I'll will foc…" at bounding box center [507, 192] width 601 height 14
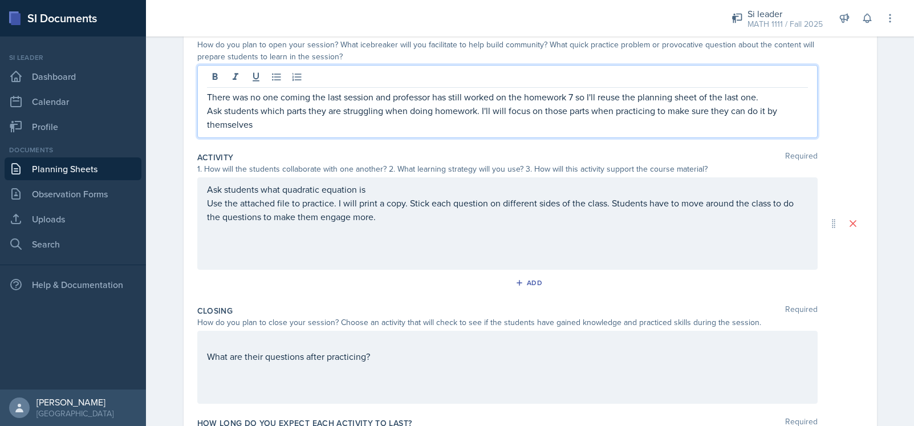
scroll to position [197, 0]
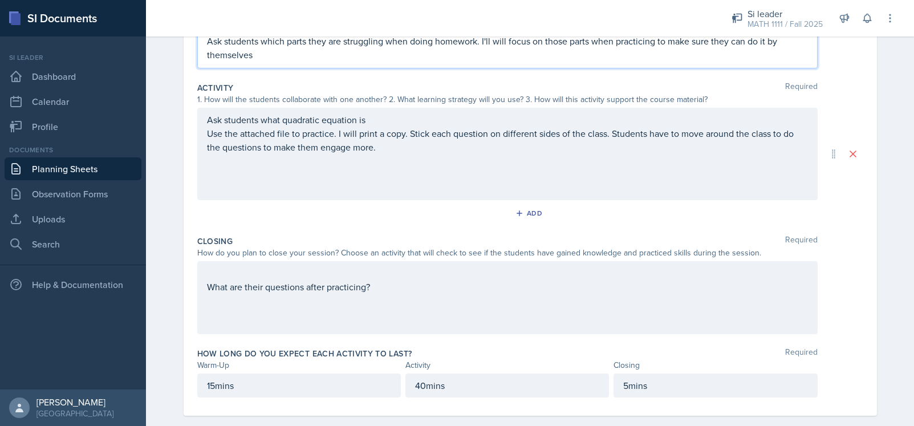
click at [406, 291] on div "What are their questions after practicing?" at bounding box center [507, 279] width 601 height 27
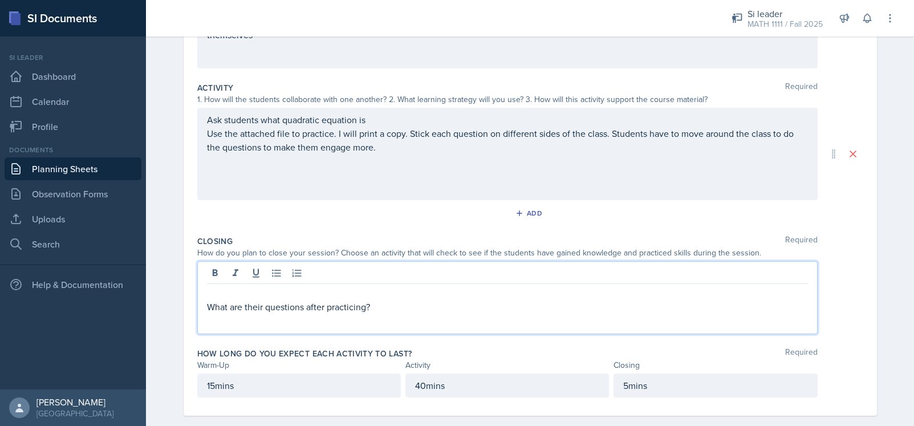
click at [199, 308] on div "What are their questions after practicing?" at bounding box center [507, 297] width 620 height 73
click at [207, 305] on p "What are their questions after practicing?" at bounding box center [507, 307] width 601 height 14
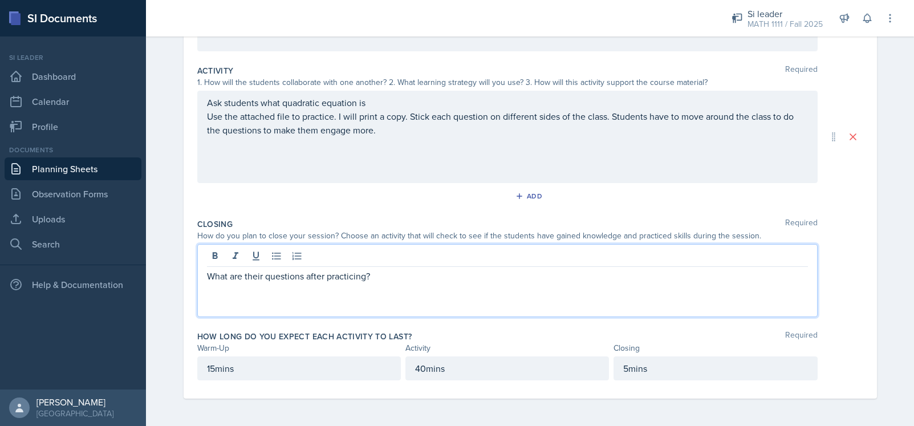
click at [208, 370] on div "15mins" at bounding box center [298, 368] width 203 height 24
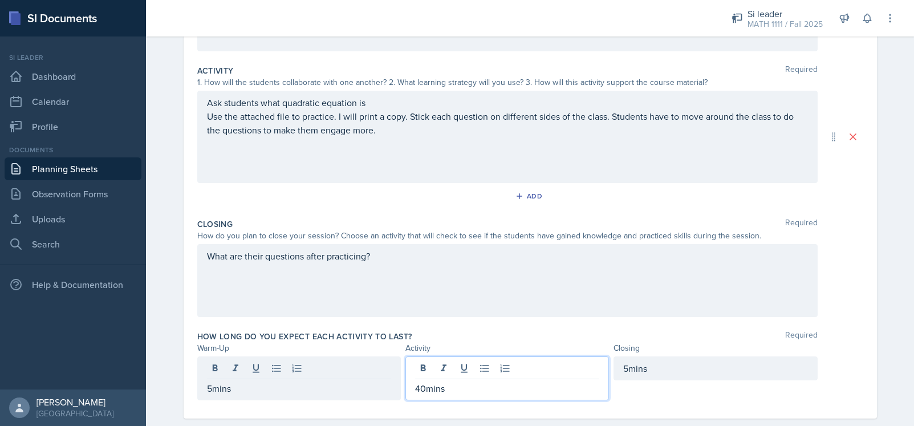
click at [415, 371] on div "40mins" at bounding box center [506, 378] width 203 height 44
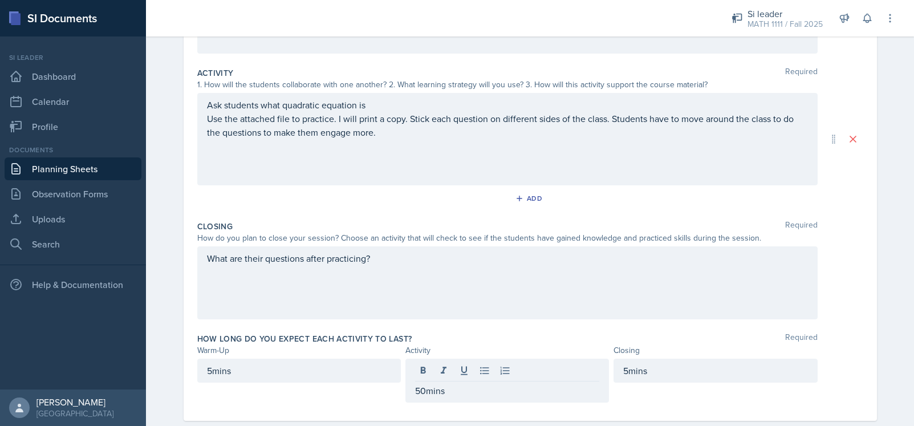
click at [572, 396] on div "5mins" at bounding box center [714, 380] width 203 height 44
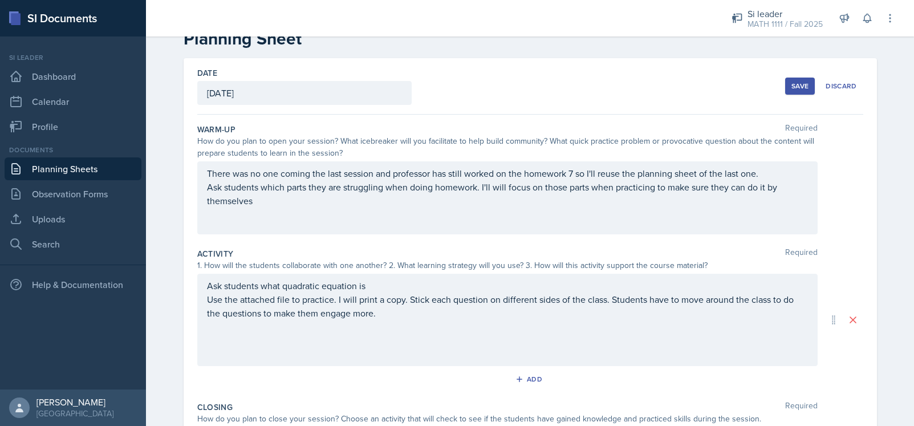
scroll to position [0, 0]
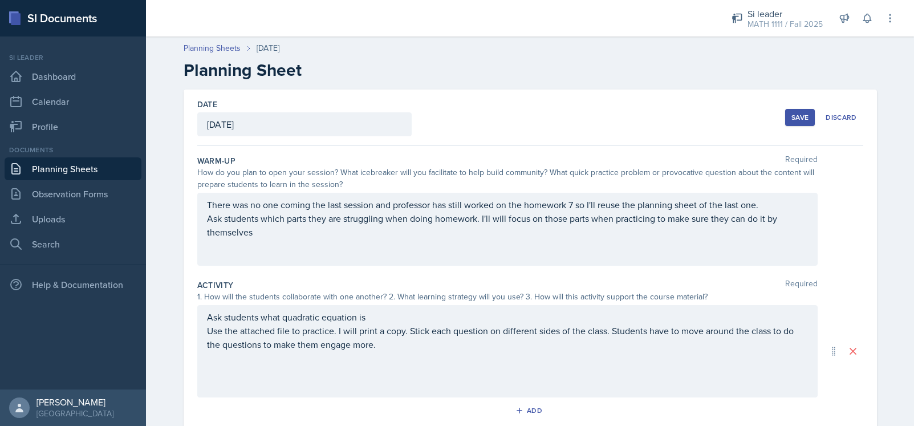
click at [572, 117] on div "Save" at bounding box center [799, 117] width 17 height 9
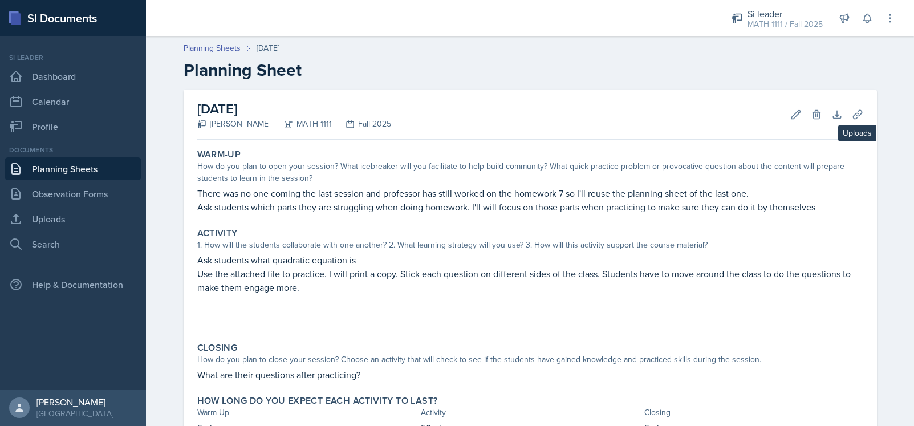
click at [572, 120] on button "Uploads" at bounding box center [857, 114] width 21 height 21
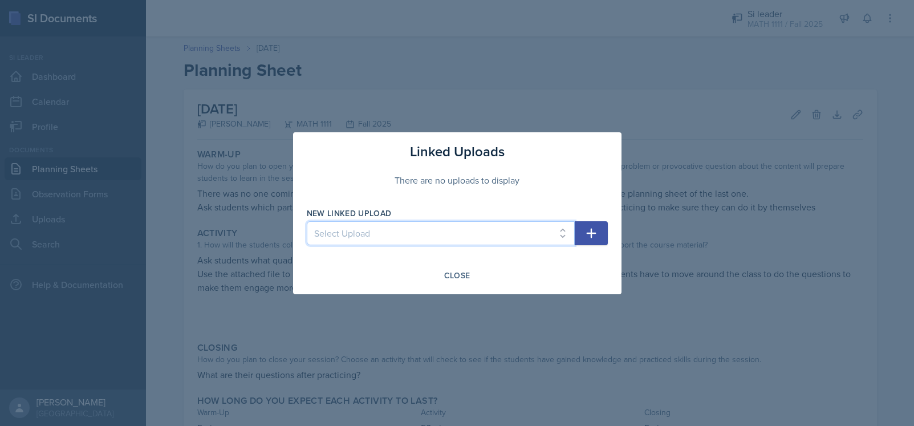
select select "d8a8b4fe-5337-4cea-90d2-4474a56c36ff"
click at [572, 235] on button "button" at bounding box center [590, 233] width 33 height 24
select select
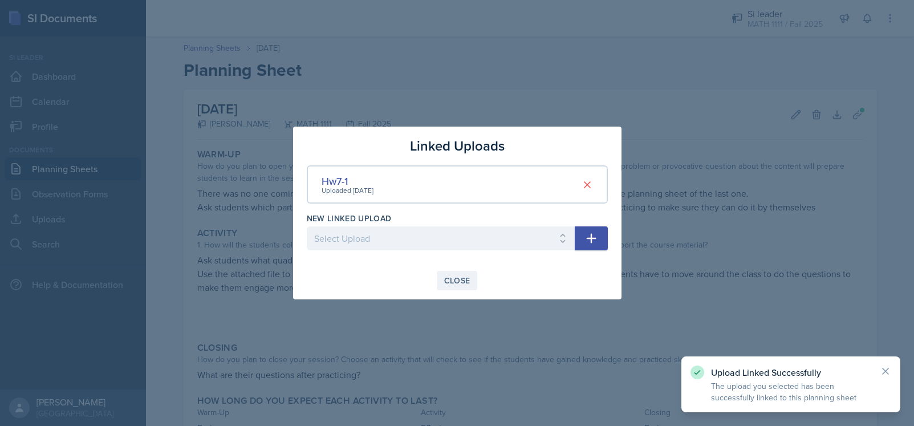
click at [455, 280] on div "Close" at bounding box center [457, 280] width 26 height 9
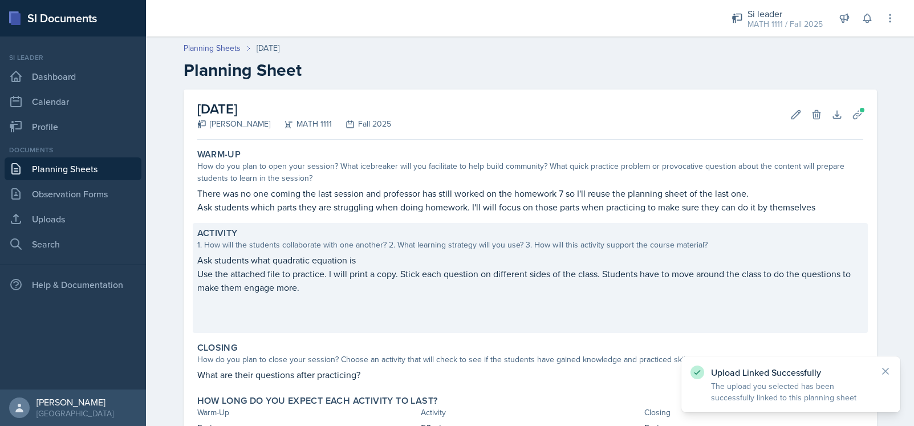
scroll to position [87, 0]
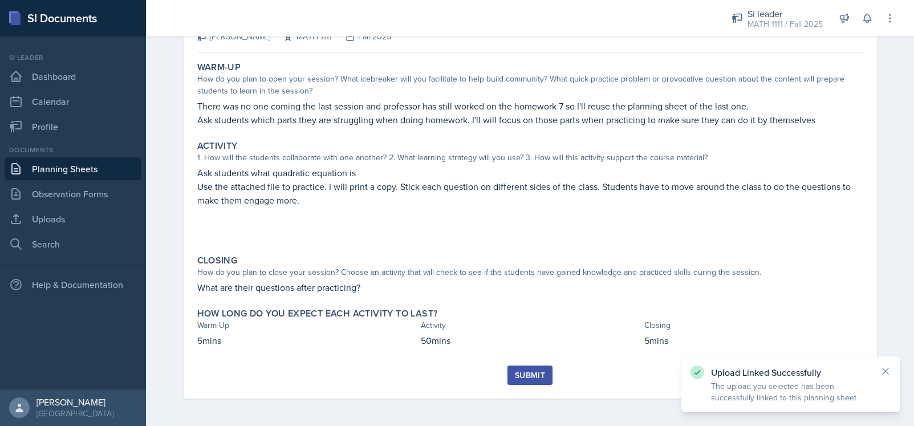
click at [522, 377] on div "Submit" at bounding box center [530, 374] width 30 height 9
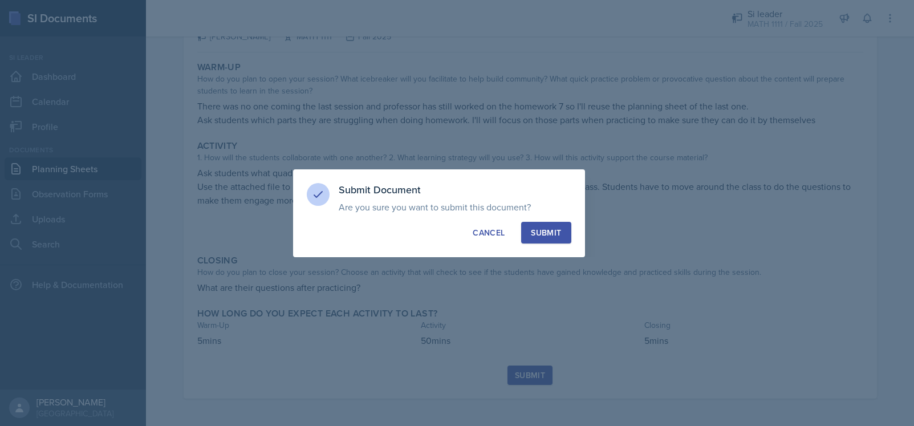
click at [558, 227] on div "Submit" at bounding box center [546, 232] width 30 height 11
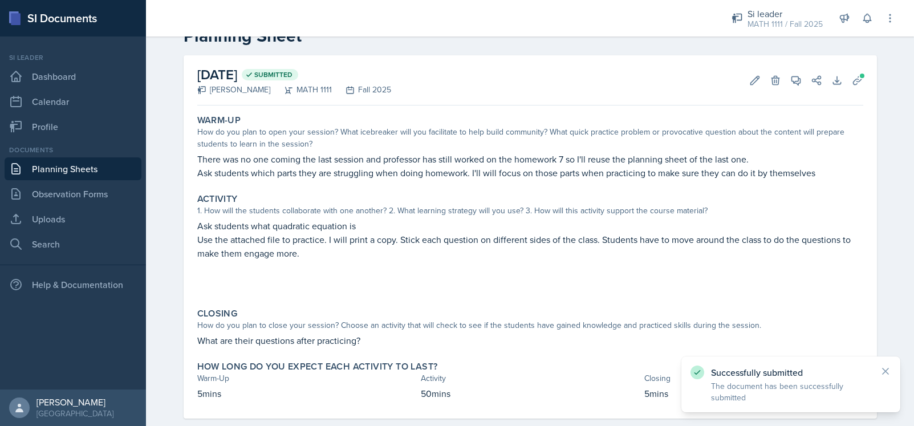
scroll to position [0, 0]
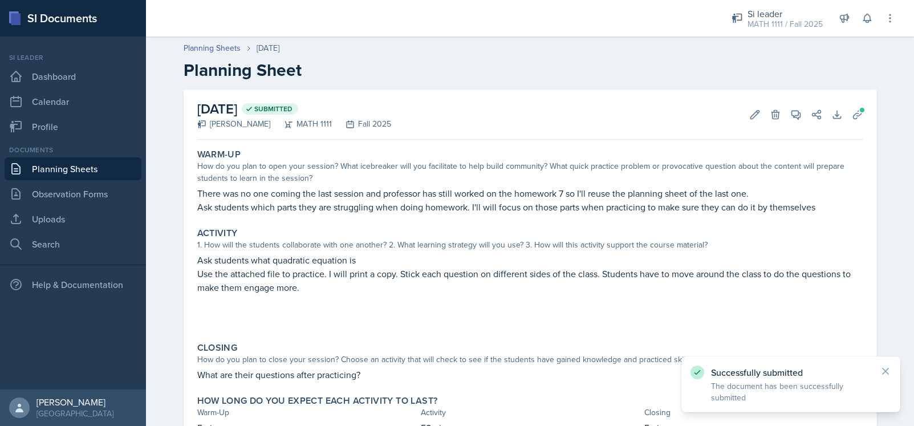
click at [100, 172] on link "Planning Sheets" at bounding box center [73, 168] width 137 height 23
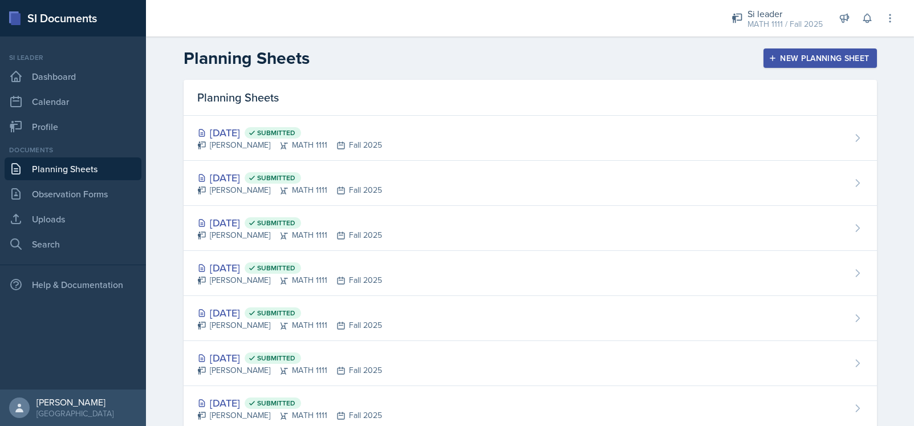
click at [572, 57] on div "New Planning Sheet" at bounding box center [820, 58] width 98 height 9
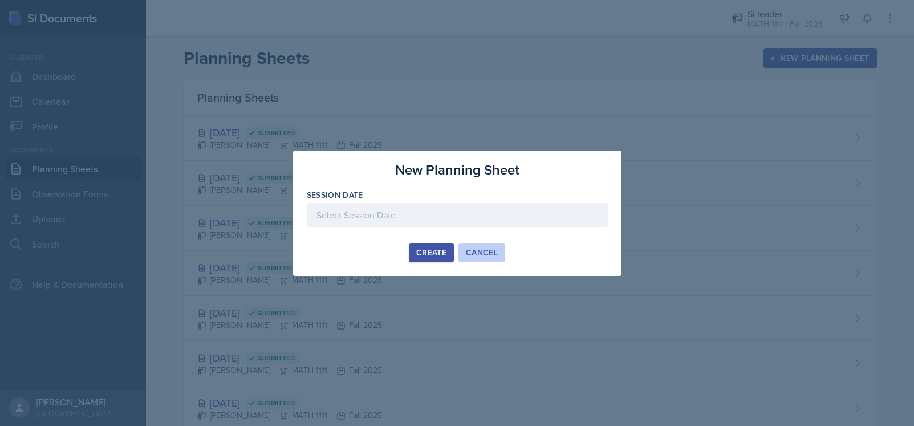
click at [498, 252] on button "Cancel" at bounding box center [481, 252] width 47 height 19
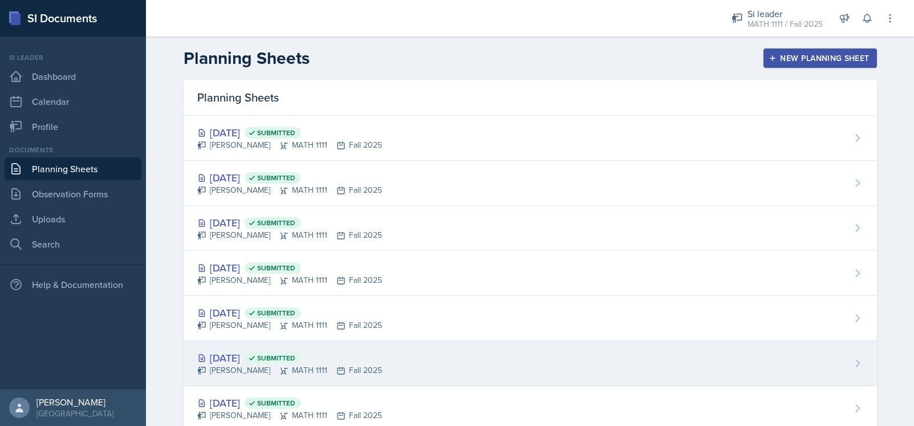
click at [373, 360] on div "[DATE] Submitted [PERSON_NAME] MATH 1111 Fall 2025" at bounding box center [530, 363] width 693 height 45
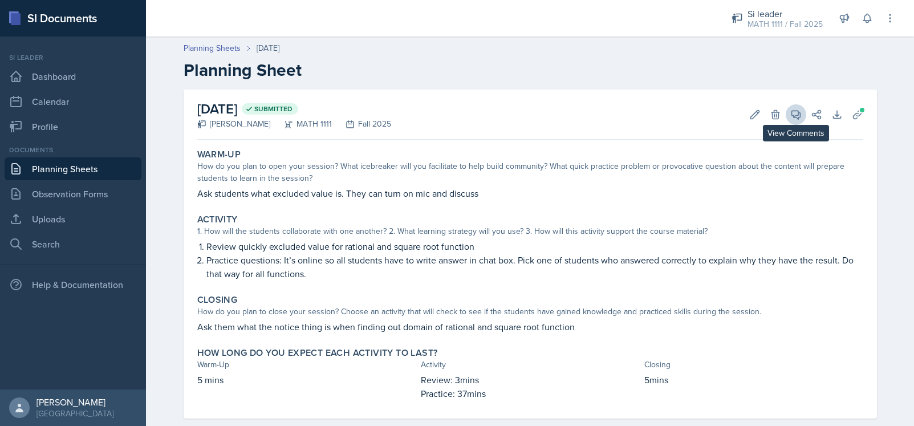
click at [572, 115] on icon at bounding box center [795, 115] width 9 height 9
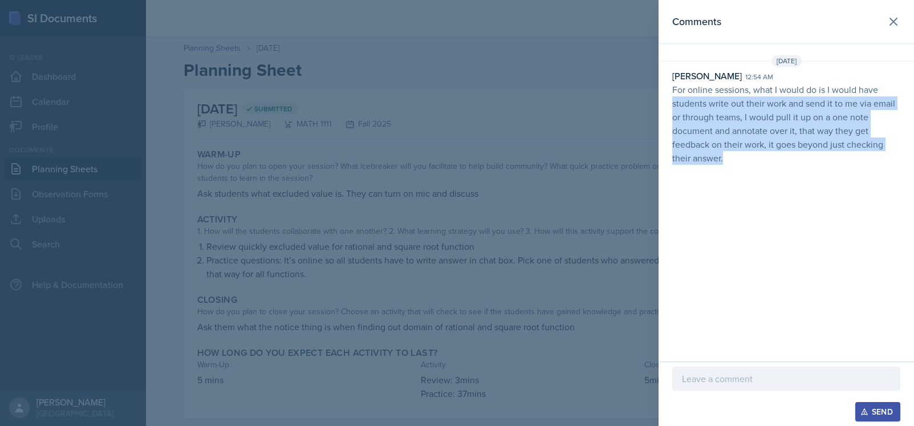
drag, startPoint x: 801, startPoint y: 163, endPoint x: 671, endPoint y: 105, distance: 142.4
click at [572, 105] on div "[PERSON_NAME] 12:54 am For online sessions, what I would do is I would have stu…" at bounding box center [785, 117] width 255 height 96
copy p "students write out their work and send it to me via email or through teams, I w…"
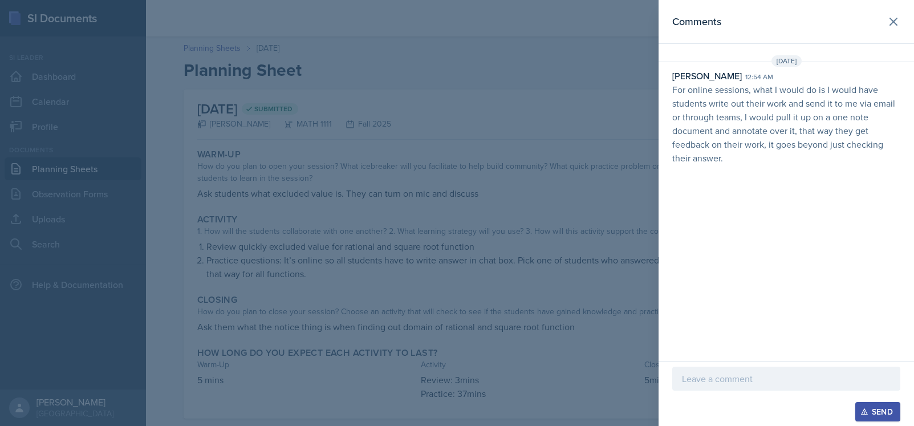
click at [51, 187] on div at bounding box center [457, 213] width 914 height 426
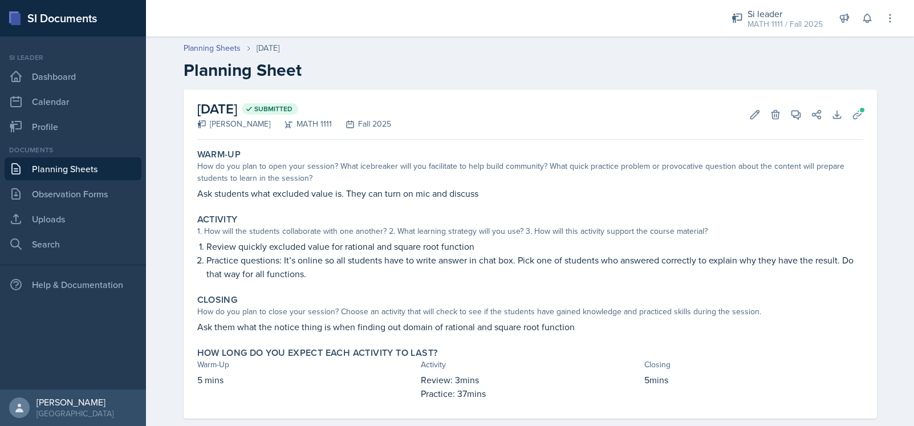
click at [91, 170] on link "Planning Sheets" at bounding box center [73, 168] width 137 height 23
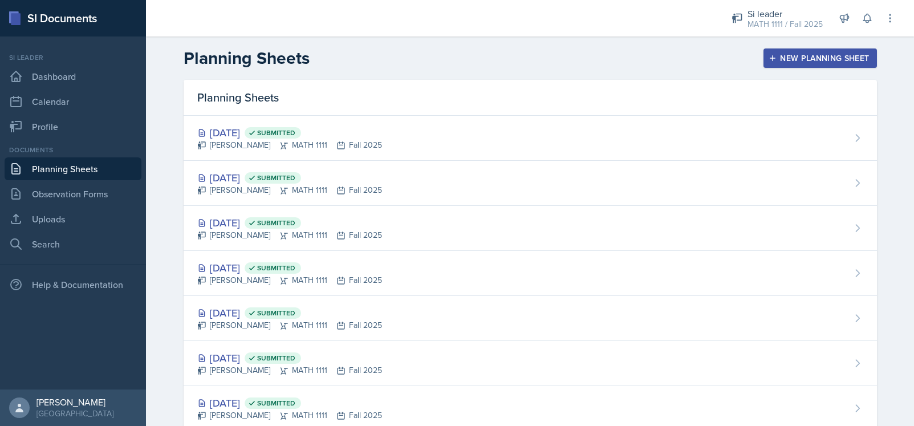
click at [572, 60] on div "New Planning Sheet" at bounding box center [820, 58] width 98 height 9
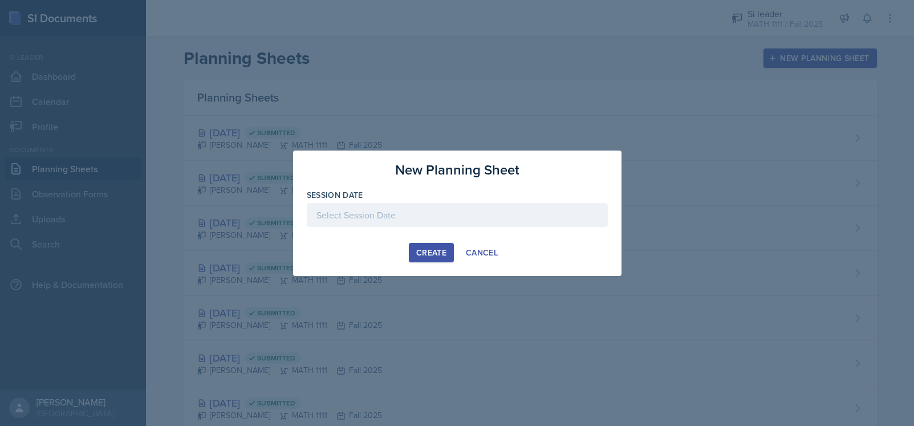
click at [451, 218] on div at bounding box center [457, 215] width 301 height 24
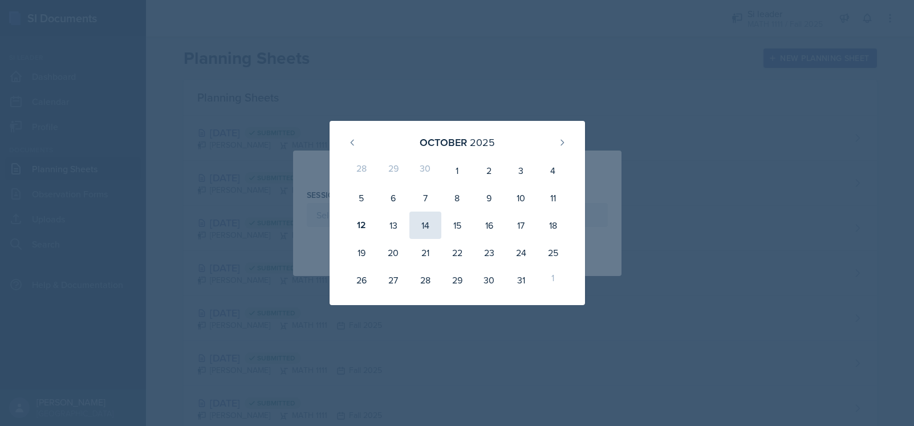
click at [425, 226] on div "14" at bounding box center [425, 224] width 32 height 27
type input "[DATE]"
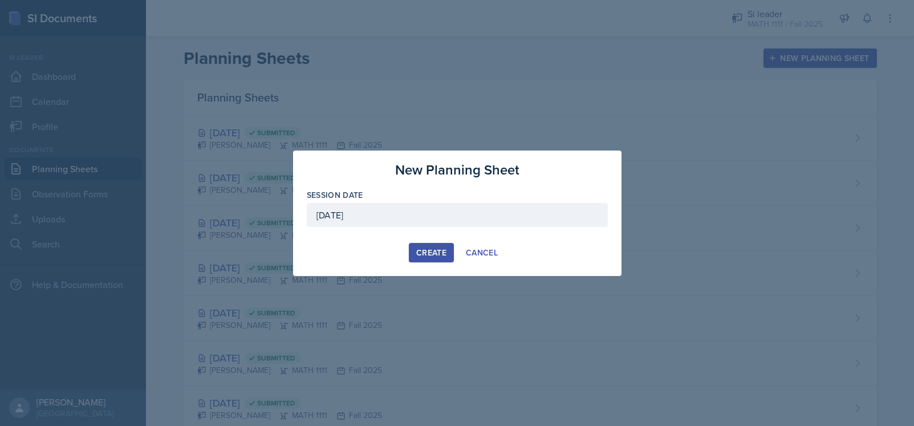
click at [437, 254] on div "Create" at bounding box center [431, 252] width 30 height 9
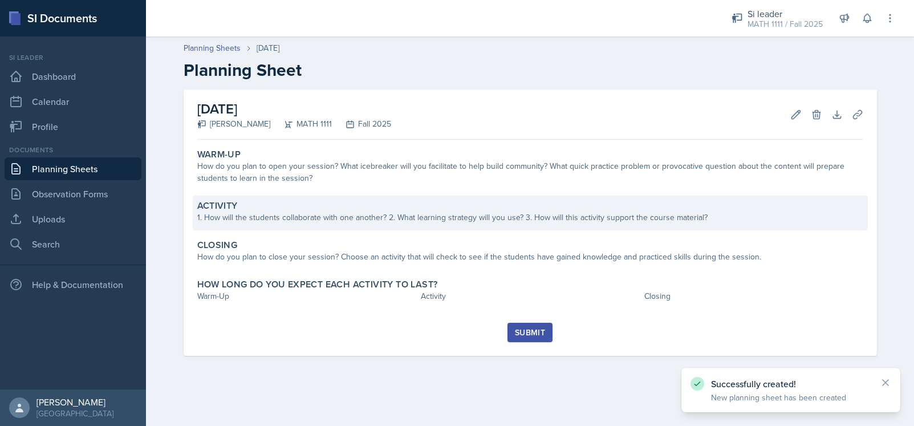
click at [339, 221] on div "1. How will the students collaborate with one another? 2. What learning strateg…" at bounding box center [530, 217] width 666 height 12
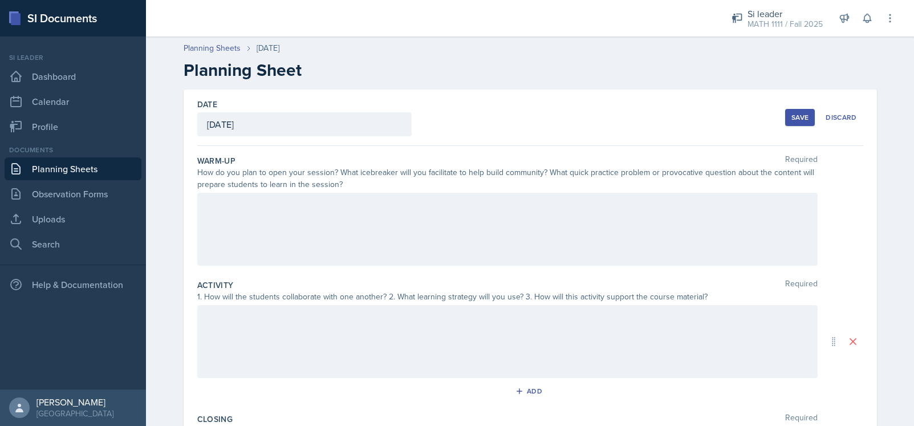
click at [288, 239] on div at bounding box center [507, 229] width 620 height 73
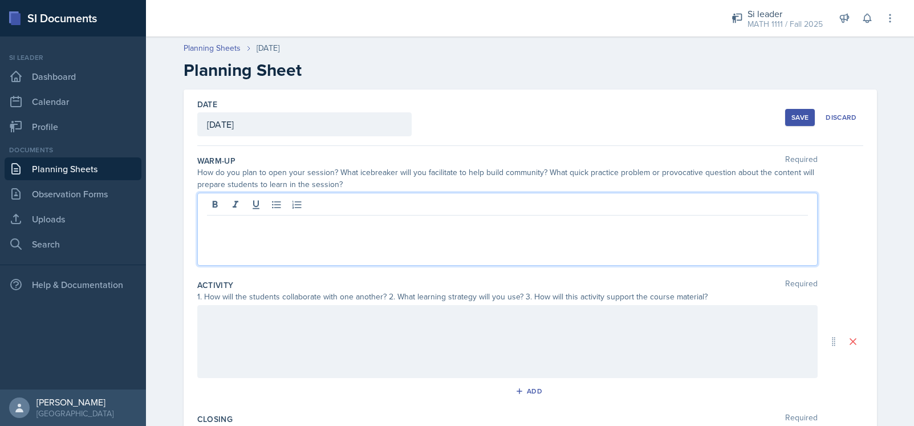
click at [282, 332] on div at bounding box center [507, 341] width 620 height 73
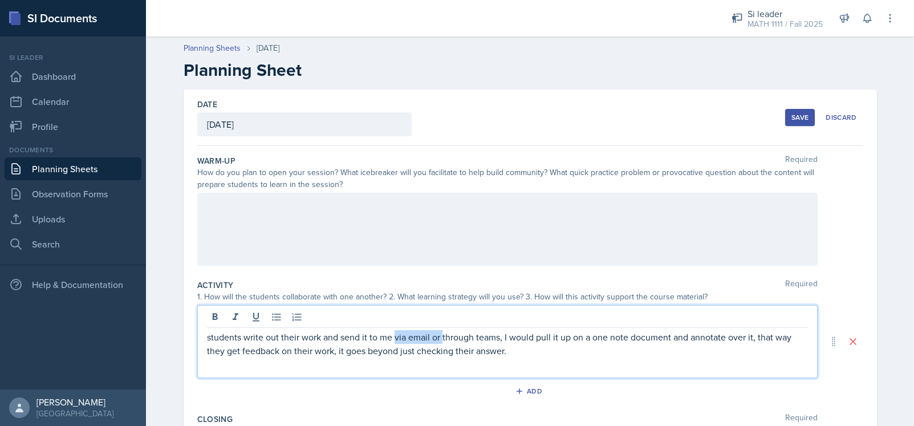
drag, startPoint x: 438, startPoint y: 339, endPoint x: 390, endPoint y: 340, distance: 47.3
click at [390, 340] on p "students write out their work and send it to me via email or through teams, I w…" at bounding box center [507, 343] width 601 height 27
click at [451, 339] on p "students write out their work and send it to me through teams, I would pull it …" at bounding box center [507, 343] width 601 height 27
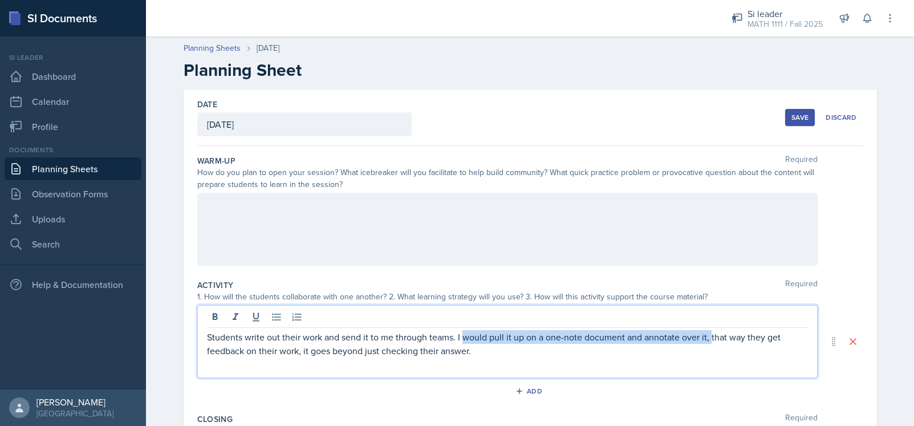
drag, startPoint x: 459, startPoint y: 339, endPoint x: 705, endPoint y: 335, distance: 246.2
click at [572, 335] on p "Students write out their work and send it to me through teams. I would pull it …" at bounding box center [507, 343] width 601 height 27
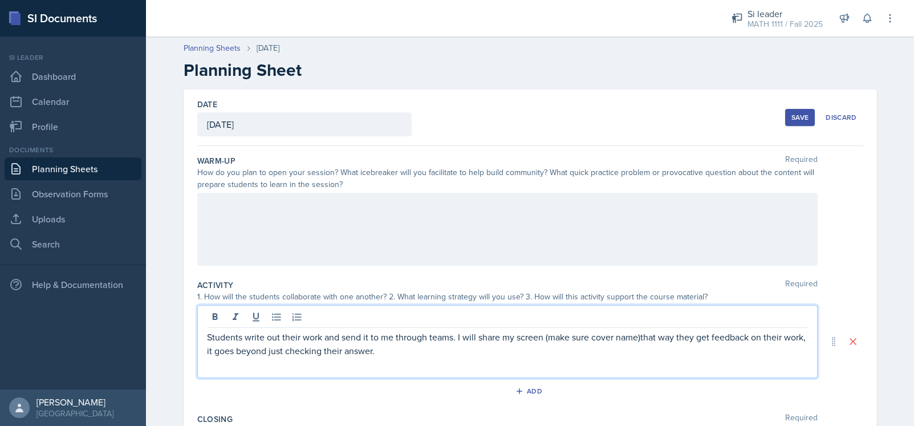
click at [572, 339] on p "Students write out their work and send it to me through teams. I will share my …" at bounding box center [507, 343] width 601 height 27
click at [572, 337] on p "Students write out their work and send it to me through teams. I will share my …" at bounding box center [507, 343] width 601 height 27
click at [572, 339] on p "Students write out their work and send it to me through teams. I will share my …" at bounding box center [507, 343] width 601 height 27
click at [572, 335] on p "Students write out their work and send it to me through teams. I will share my …" at bounding box center [507, 343] width 601 height 27
drag, startPoint x: 713, startPoint y: 337, endPoint x: 719, endPoint y: 337, distance: 5.7
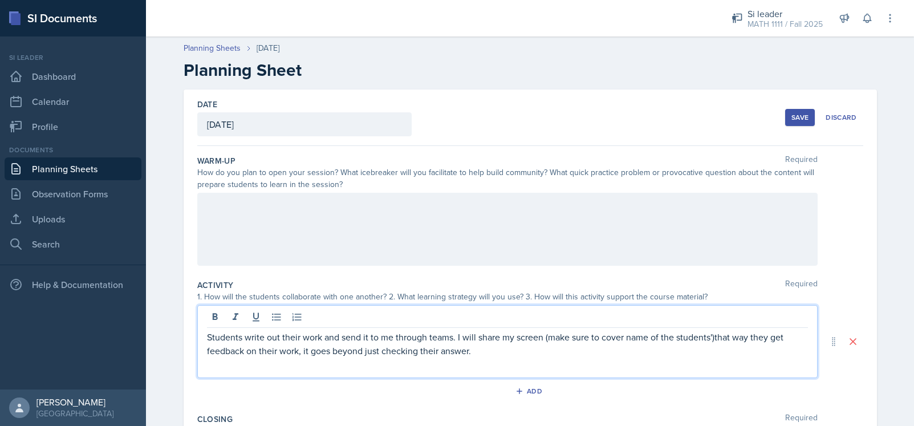
click at [572, 337] on p "Students write out their work and send it to me through teams. I will share my …" at bounding box center [507, 343] width 601 height 27
drag, startPoint x: 767, startPoint y: 336, endPoint x: 715, endPoint y: 335, distance: 51.9
click at [572, 335] on p "Students write out their work and send it to me through teams. I will share my …" at bounding box center [507, 343] width 601 height 27
drag, startPoint x: 474, startPoint y: 352, endPoint x: 312, endPoint y: 354, distance: 161.3
click at [312, 354] on p "Students write out their work and send it to me through teams. I will share my …" at bounding box center [507, 343] width 601 height 27
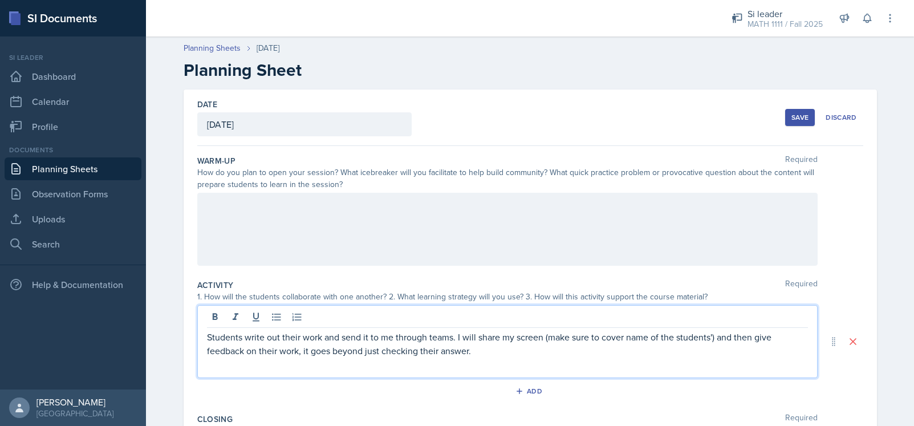
click at [297, 360] on p at bounding box center [507, 364] width 601 height 14
click at [296, 354] on p "Students write out their work and send it to me through teams. I will share my …" at bounding box center [507, 343] width 601 height 27
drag, startPoint x: 468, startPoint y: 355, endPoint x: 297, endPoint y: 353, distance: 171.0
click at [297, 353] on p "Students write out their work and send it to me through teams. I will share my …" at bounding box center [507, 343] width 601 height 27
click at [572, 339] on p "Students write out their work and send it to me through teams. I will share my …" at bounding box center [507, 343] width 601 height 27
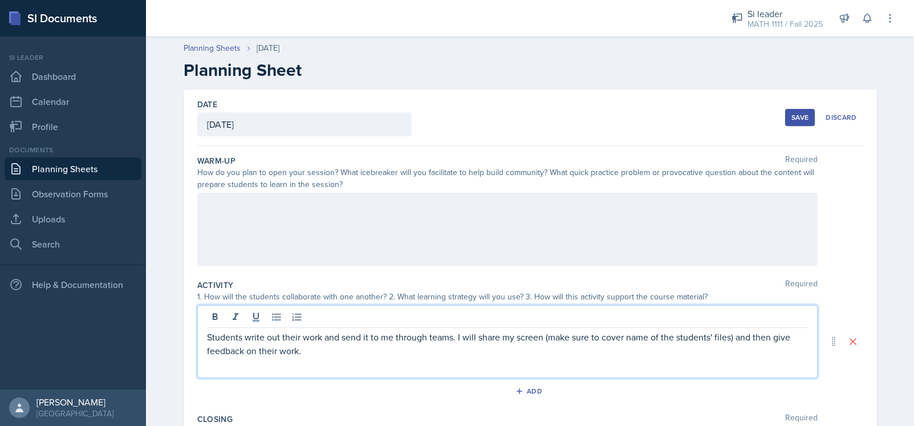
click at [565, 371] on div "Students write out their work and send it to me through teams. I will share my …" at bounding box center [507, 341] width 620 height 73
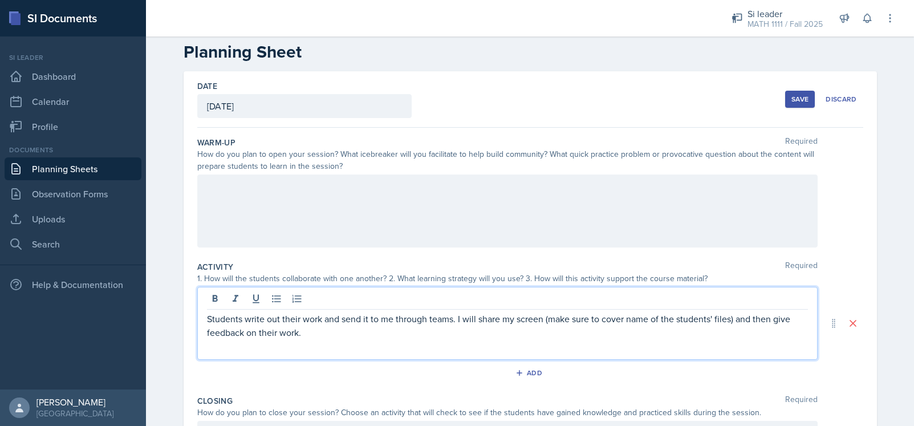
scroll to position [46, 0]
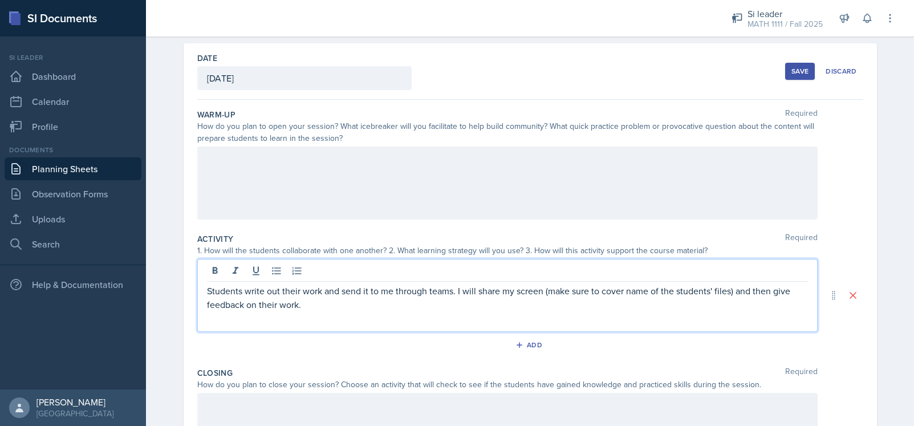
click at [345, 204] on div at bounding box center [507, 182] width 620 height 73
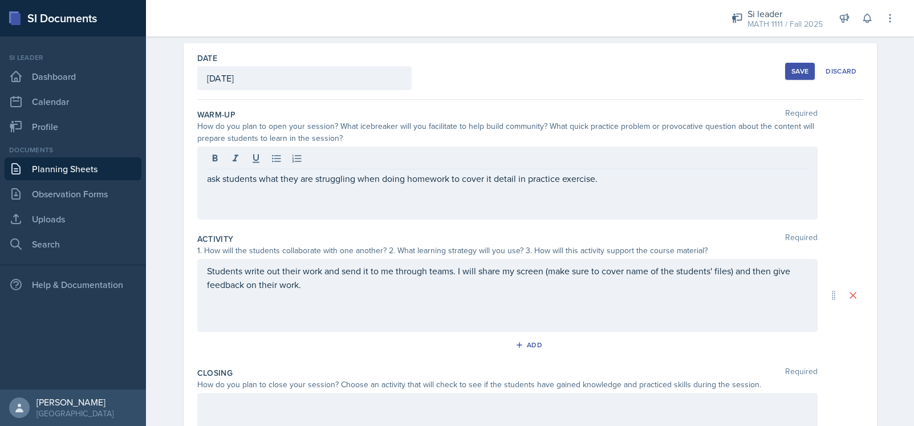
click at [572, 215] on div "ask students what they are struggling when doing homework to cover it detail in…" at bounding box center [507, 182] width 620 height 73
click at [572, 186] on div "ask students what they are struggling when doing homework to cover it in detail…" at bounding box center [507, 182] width 620 height 73
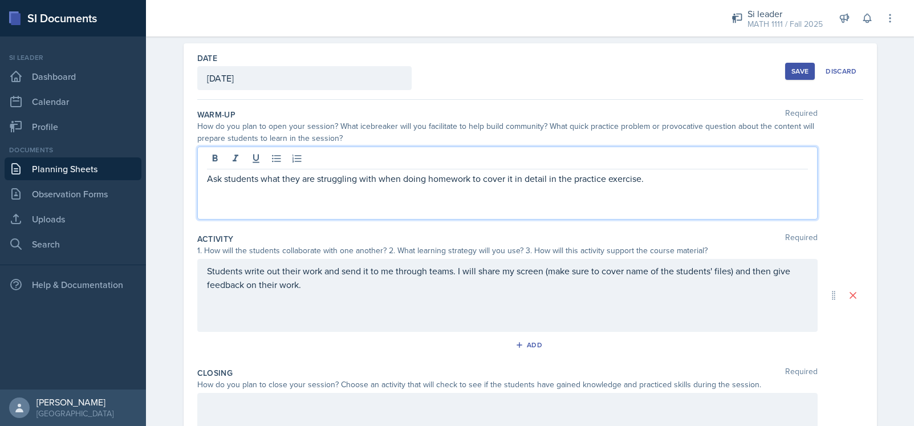
scroll to position [195, 0]
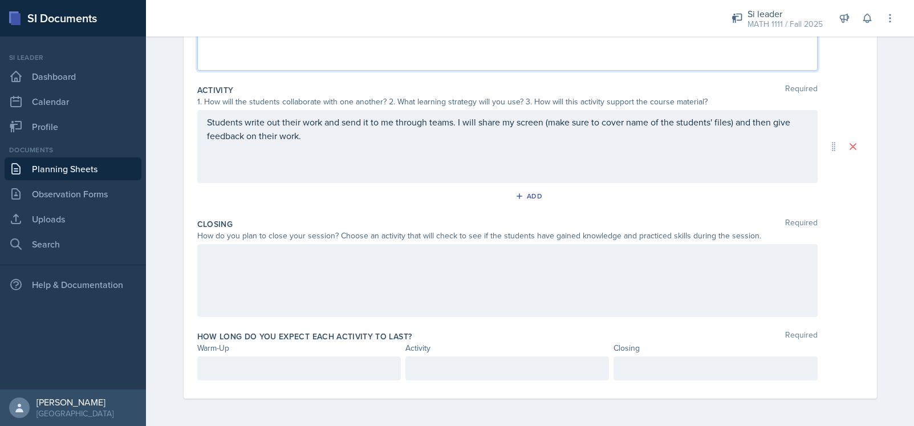
click at [361, 278] on div at bounding box center [507, 280] width 620 height 73
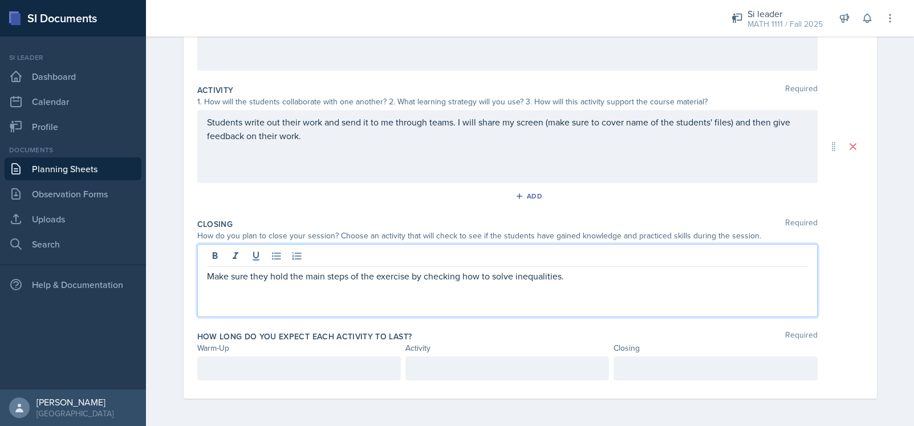
click at [283, 367] on div at bounding box center [298, 368] width 203 height 24
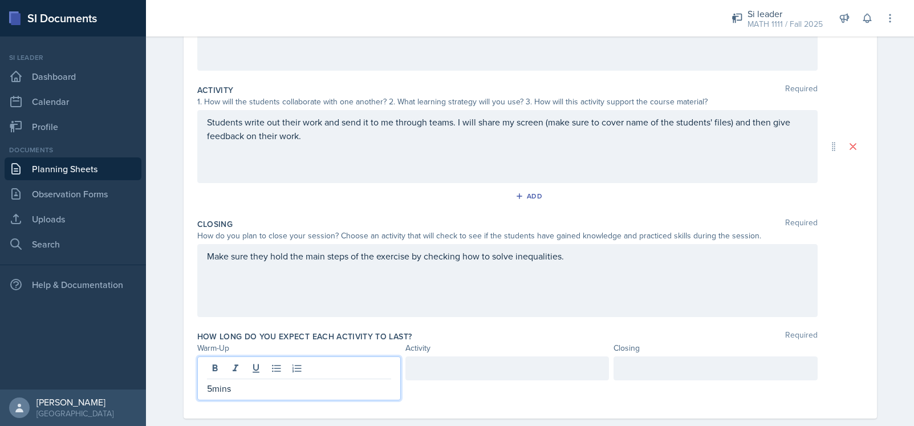
click at [572, 376] on div at bounding box center [714, 368] width 203 height 24
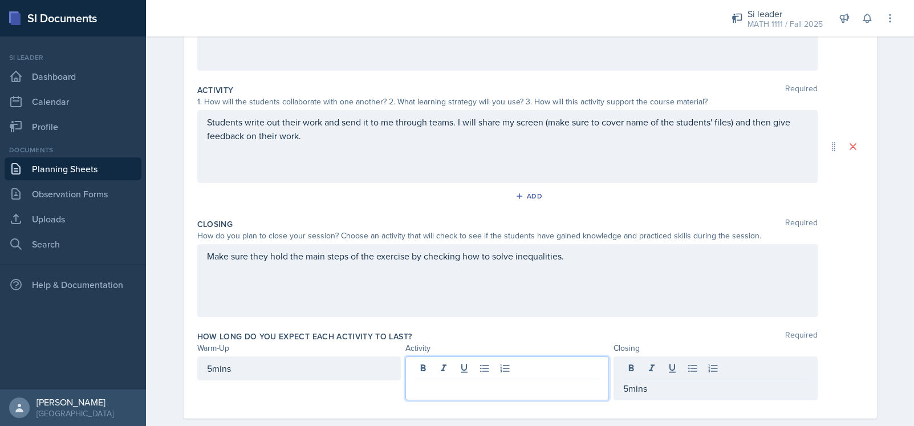
click at [528, 368] on div at bounding box center [506, 378] width 203 height 44
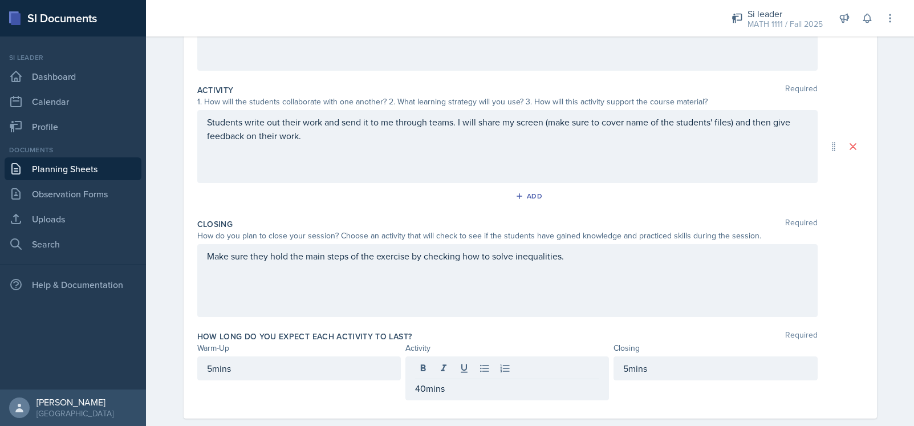
click at [572, 327] on div "How long do you expect each activity to last? Required Warm-Up Activity Closing…" at bounding box center [530, 367] width 666 height 83
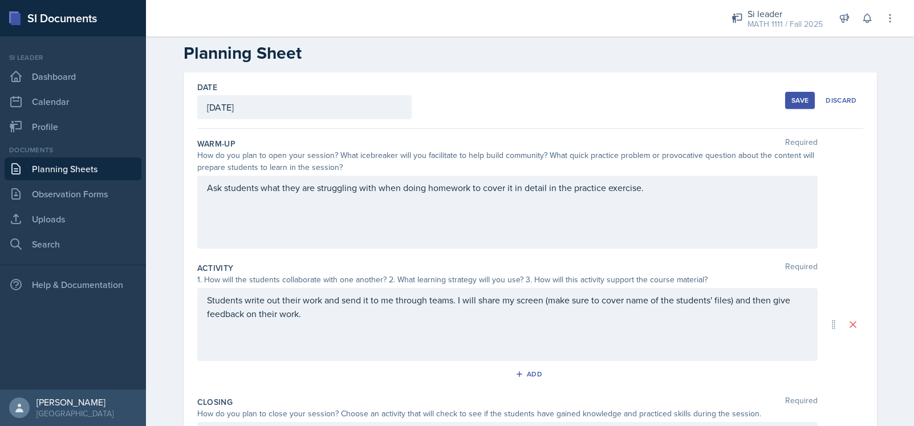
scroll to position [0, 0]
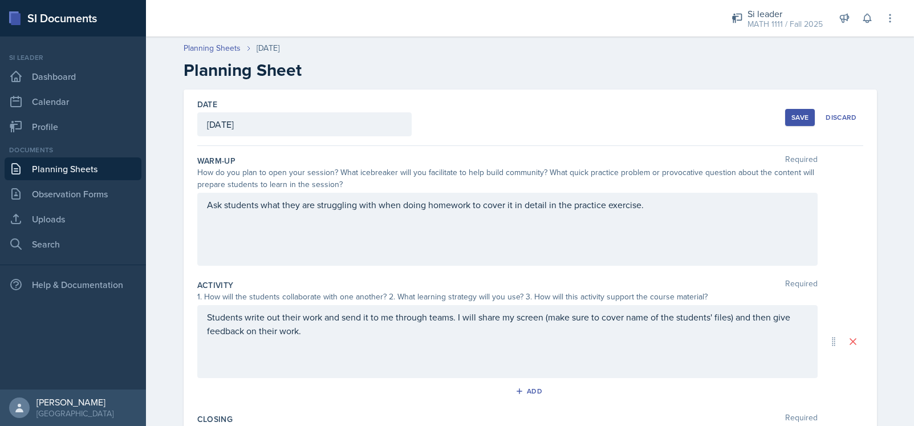
click at [572, 117] on div "Save" at bounding box center [799, 117] width 17 height 9
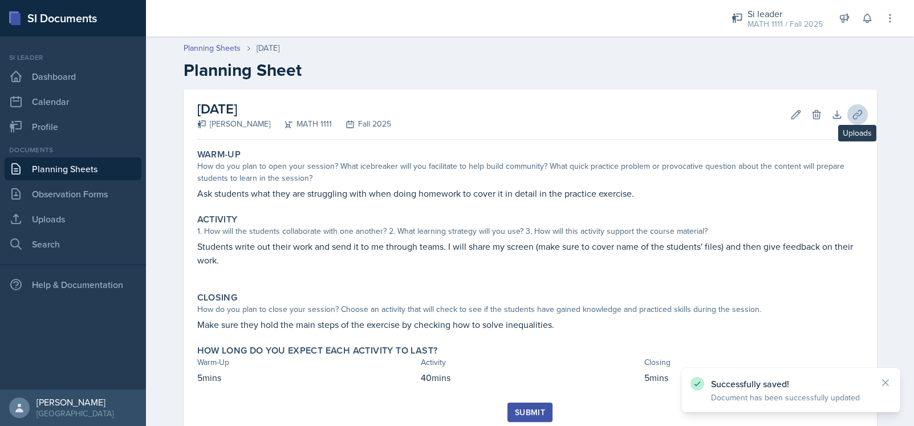
click at [572, 115] on icon at bounding box center [856, 114] width 11 height 11
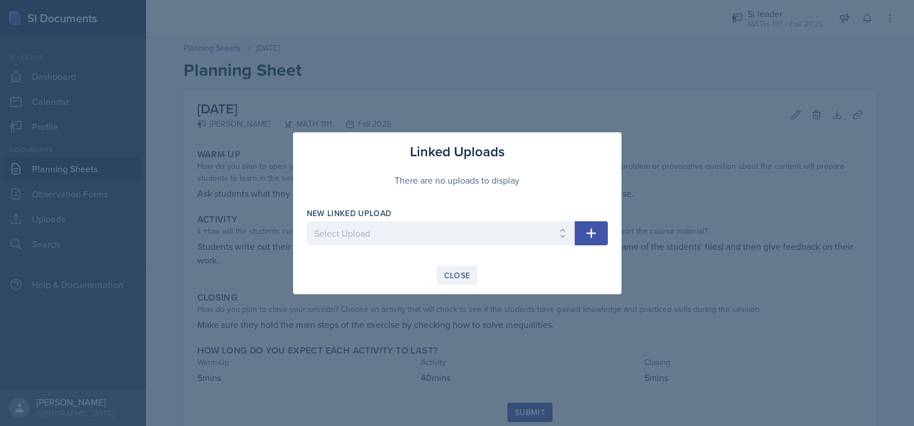
click at [454, 278] on div "Close" at bounding box center [457, 275] width 26 height 9
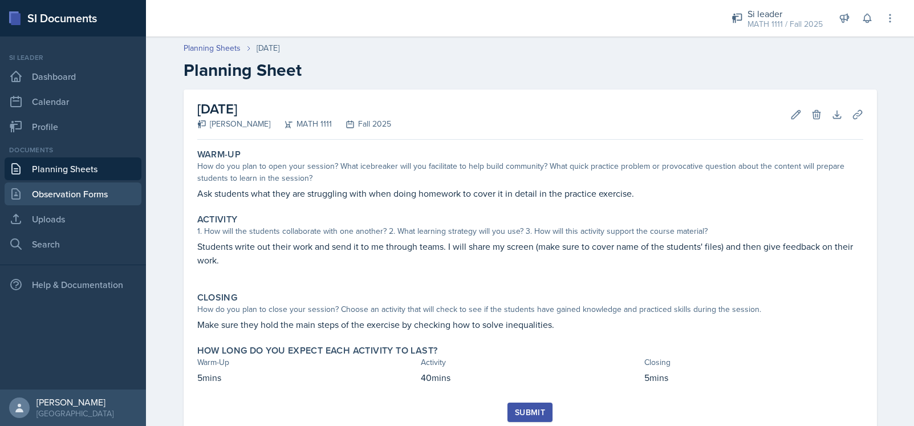
click at [54, 201] on link "Observation Forms" at bounding box center [73, 193] width 137 height 23
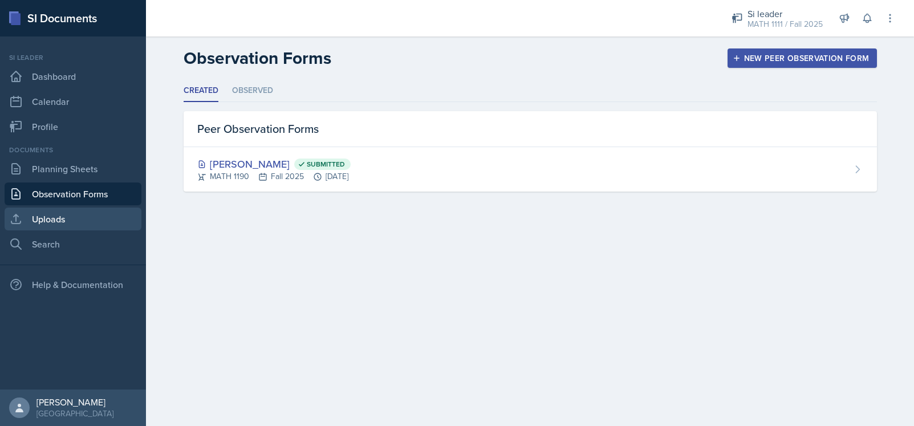
click at [58, 221] on link "Uploads" at bounding box center [73, 218] width 137 height 23
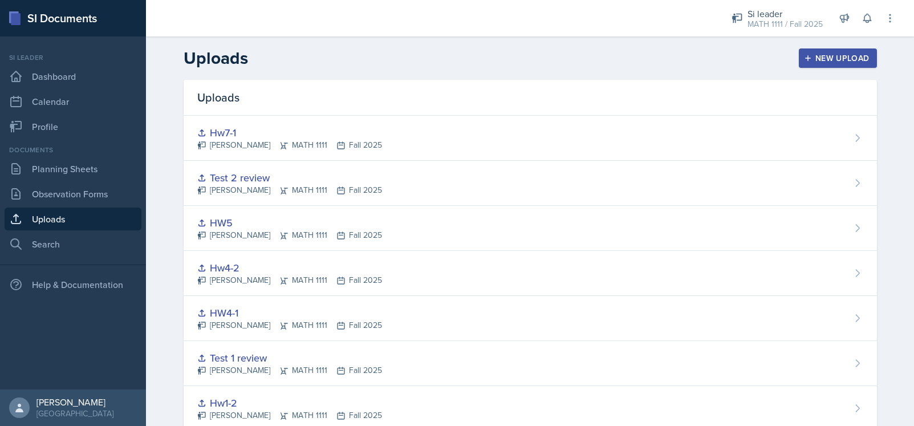
click at [572, 58] on div "New Upload" at bounding box center [837, 58] width 63 height 9
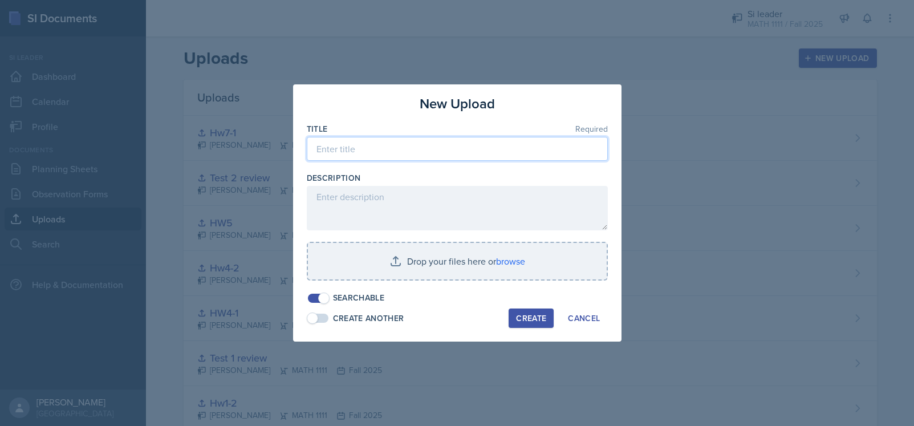
click at [506, 152] on input at bounding box center [457, 149] width 301 height 24
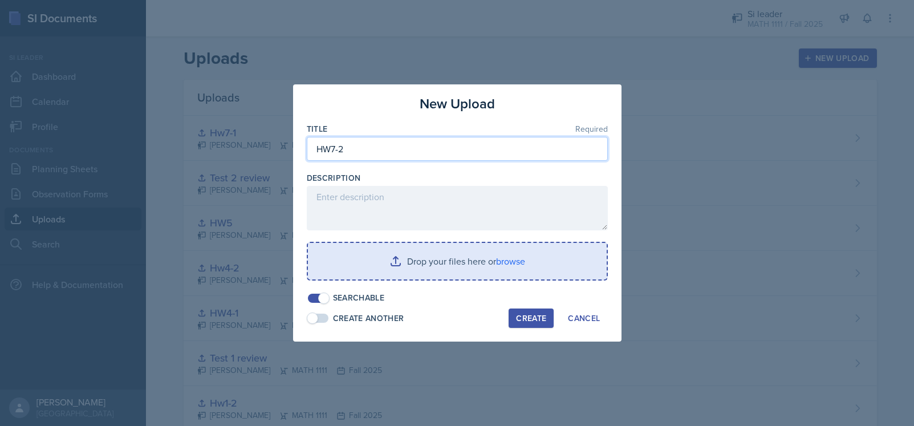
type input "HW7-2"
click at [401, 272] on input "file" at bounding box center [457, 261] width 299 height 36
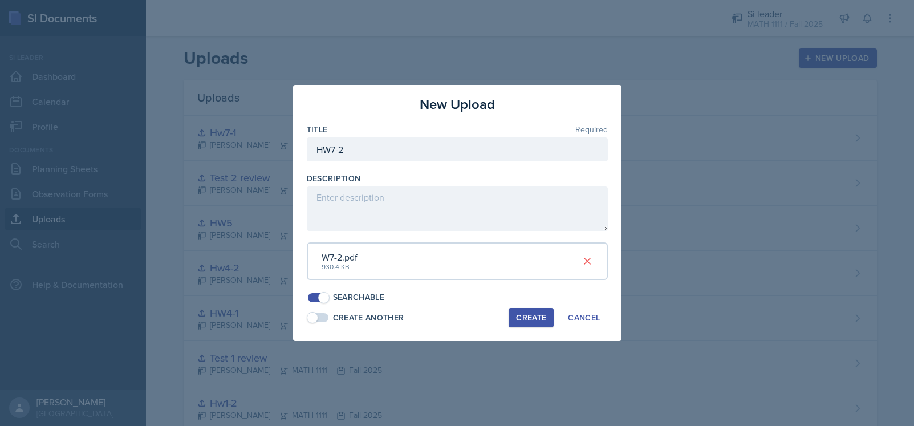
click at [537, 313] on div "Create" at bounding box center [531, 317] width 30 height 9
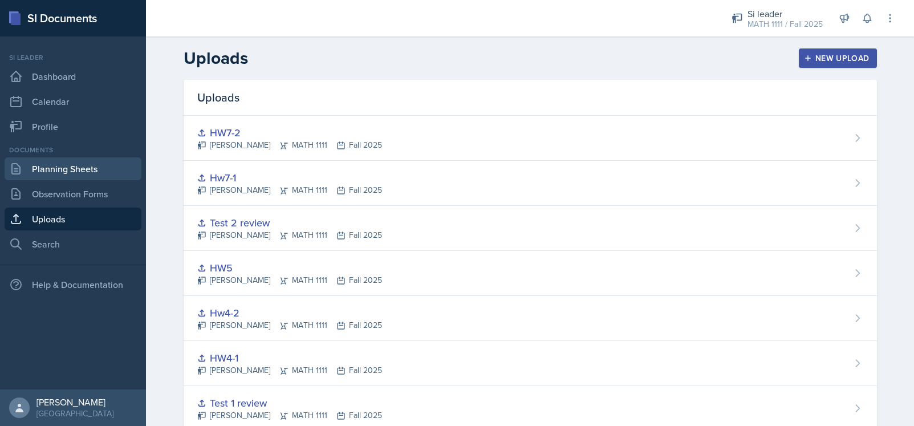
click at [79, 168] on link "Planning Sheets" at bounding box center [73, 168] width 137 height 23
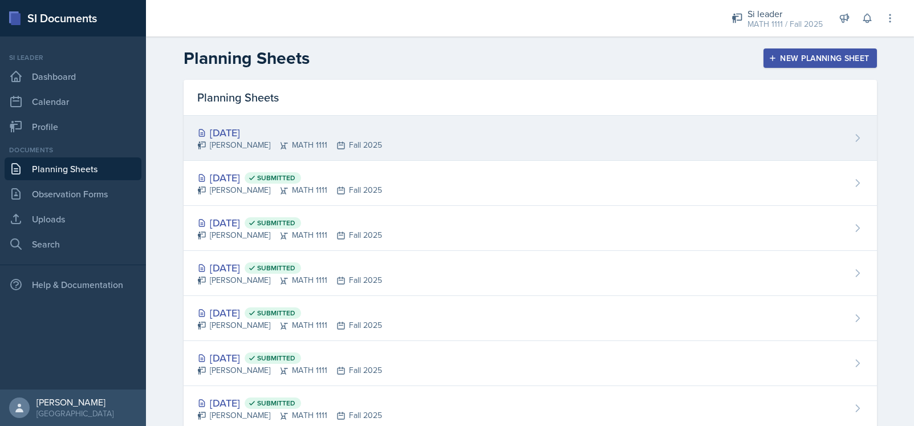
click at [419, 138] on div "[DATE] [PERSON_NAME] MATH 1111 Fall 2025" at bounding box center [530, 138] width 693 height 45
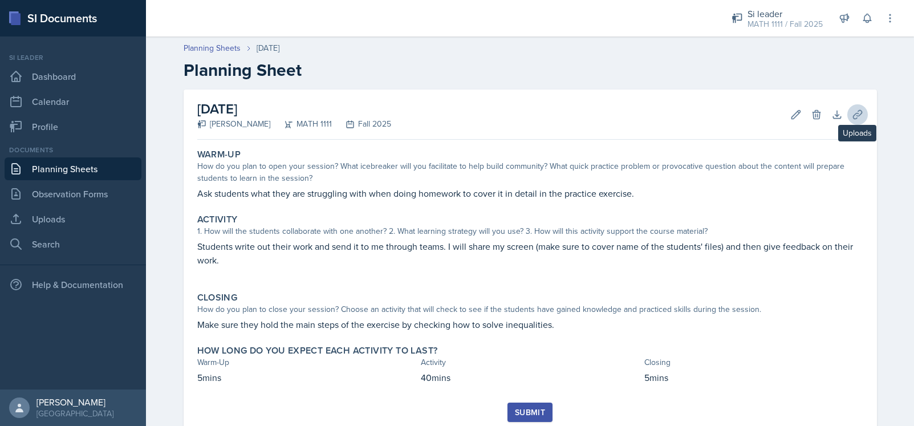
click at [572, 116] on icon at bounding box center [856, 114] width 11 height 11
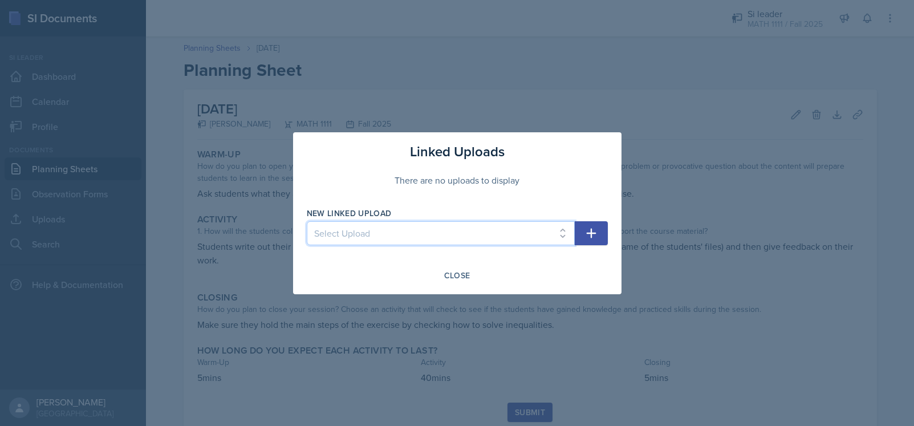
select select "e8b51045-46dd-45cd-9b24-243b575707f0"
click at [572, 238] on icon "button" at bounding box center [591, 233] width 14 height 14
select select
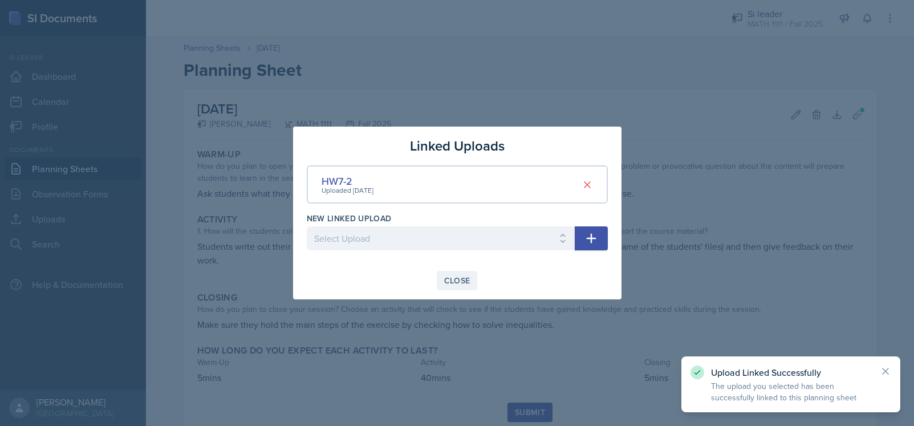
click at [458, 284] on div "Close" at bounding box center [457, 280] width 26 height 9
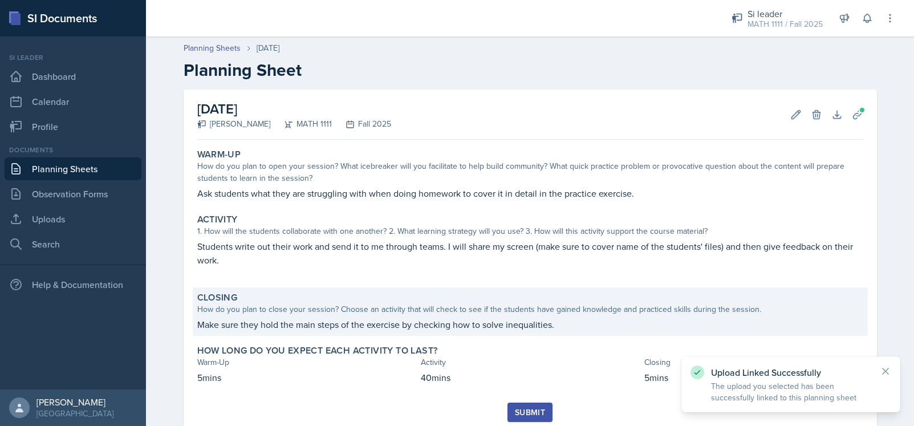
scroll to position [37, 0]
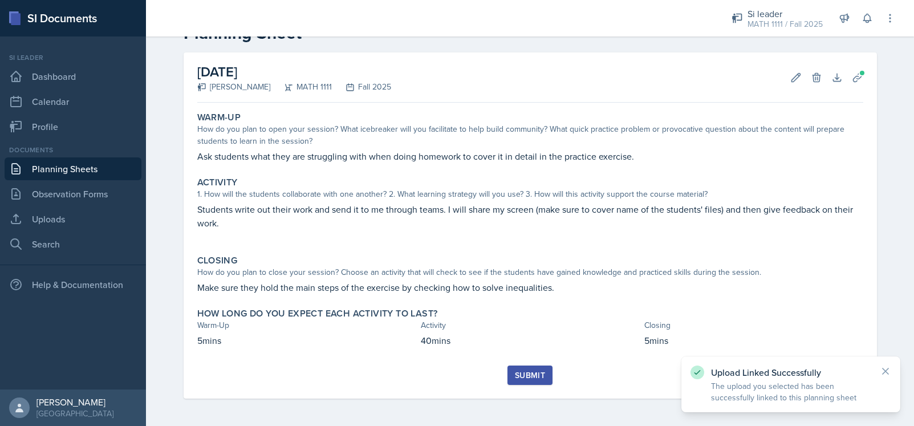
click at [538, 377] on div "Submit" at bounding box center [530, 374] width 30 height 9
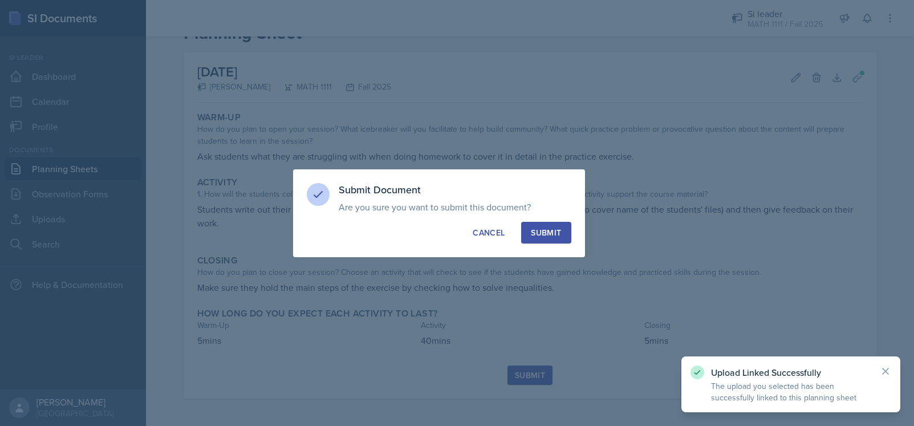
click at [556, 230] on div "Submit" at bounding box center [546, 232] width 30 height 11
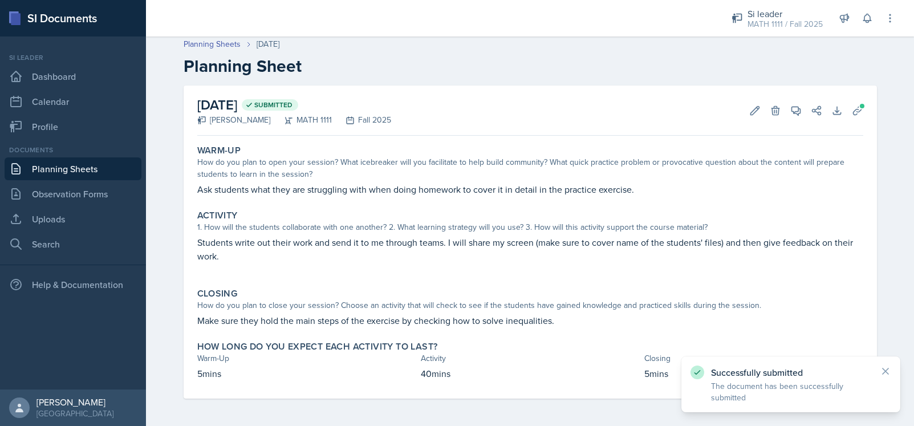
scroll to position [4, 0]
